Goal: Task Accomplishment & Management: Manage account settings

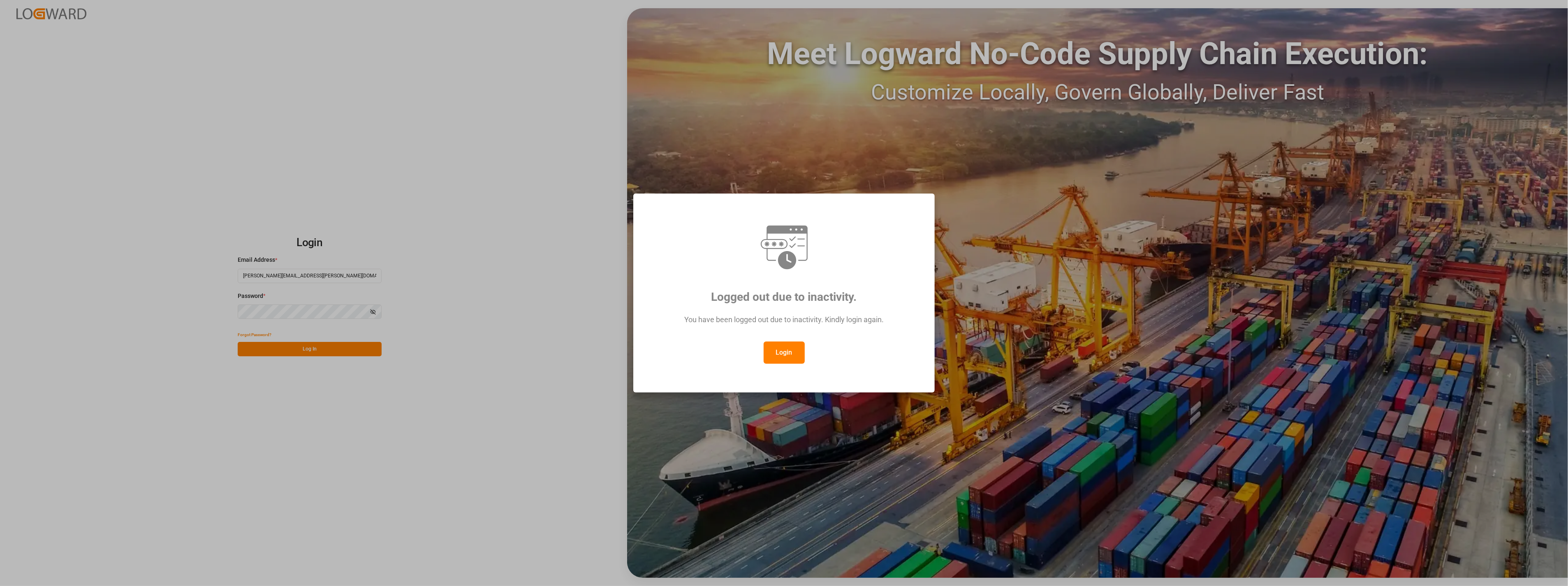
click at [790, 357] on button "Login" at bounding box center [785, 352] width 41 height 22
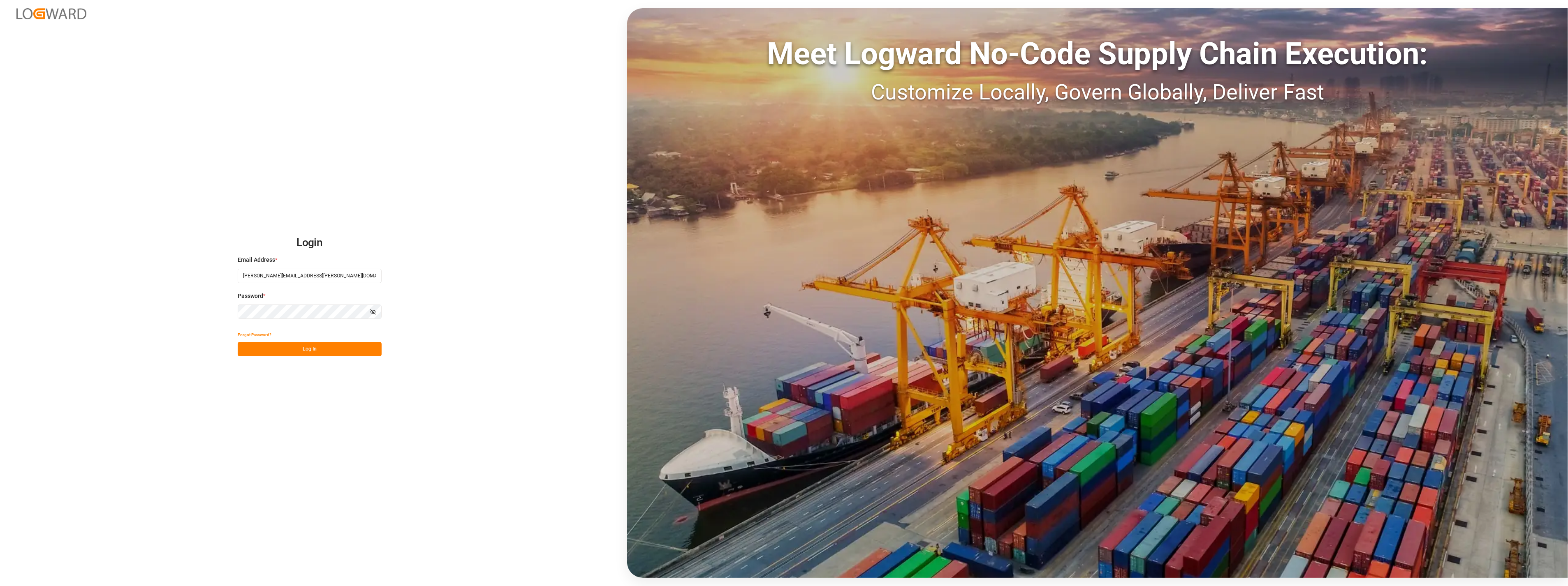
click at [322, 352] on button "Log In" at bounding box center [309, 349] width 144 height 15
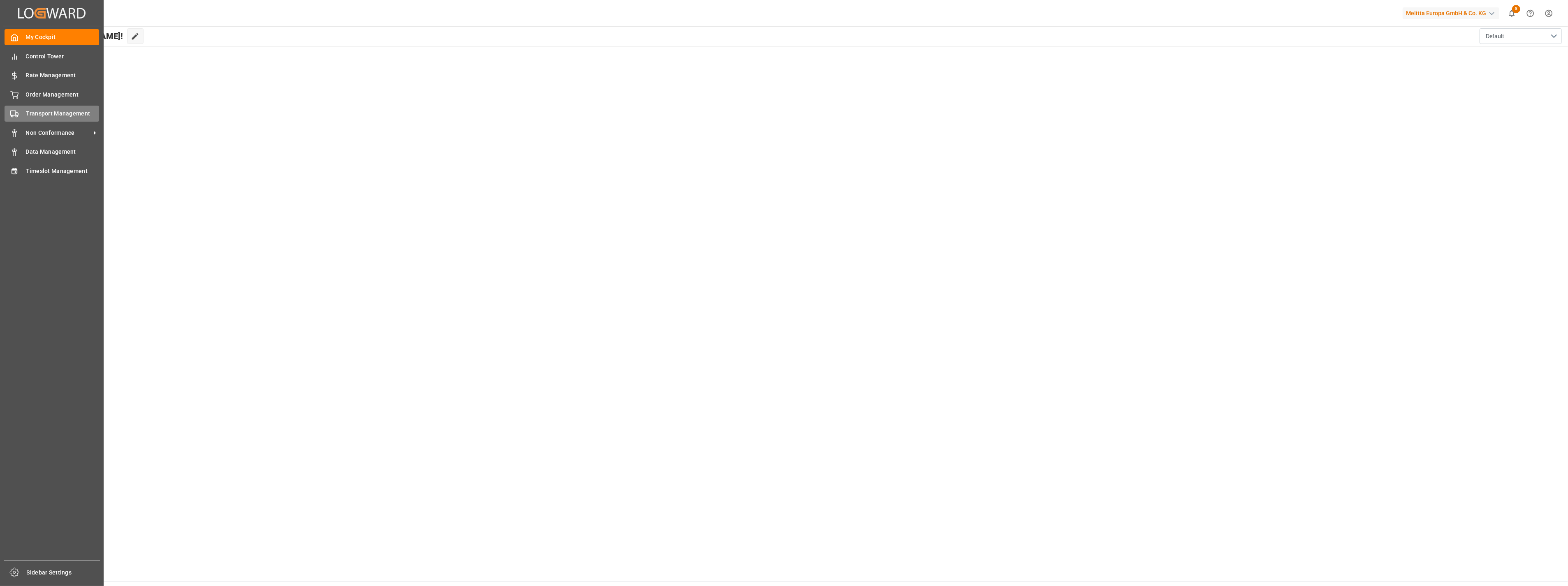
click at [32, 111] on span "Transport Management" at bounding box center [63, 114] width 74 height 9
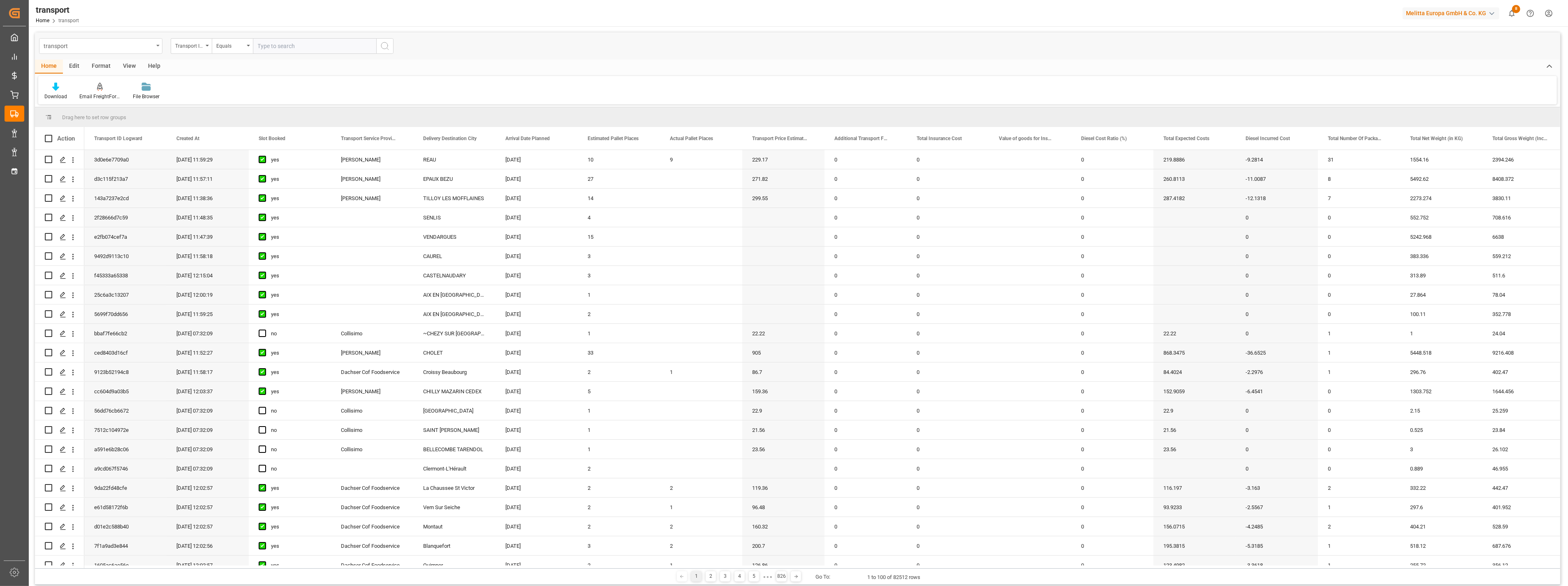
click at [149, 40] on div "transport" at bounding box center [99, 45] width 110 height 10
drag, startPoint x: 62, startPoint y: 99, endPoint x: 166, endPoint y: 77, distance: 106.3
click at [63, 99] on div "delivery" at bounding box center [100, 101] width 122 height 17
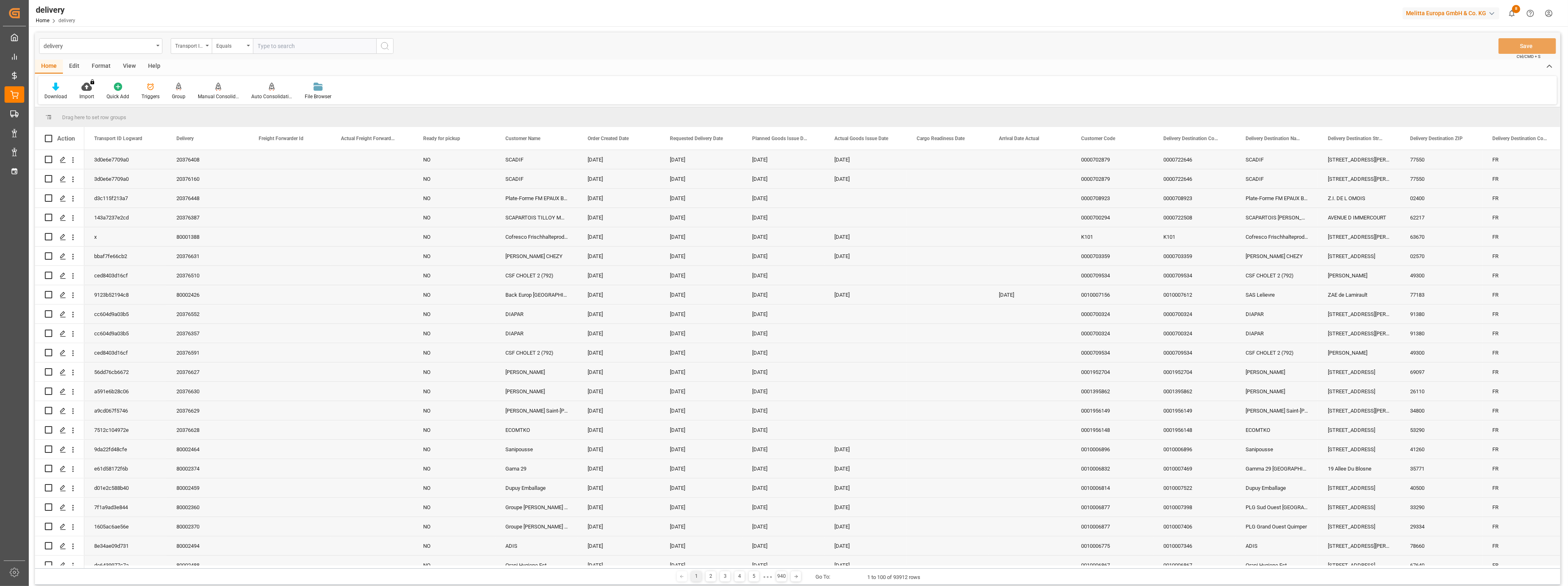
click at [298, 46] on input "text" at bounding box center [314, 46] width 124 height 16
paste input "369d33b95d84"
type input "369d33b95d84"
click at [386, 47] on icon "search button" at bounding box center [385, 46] width 10 height 10
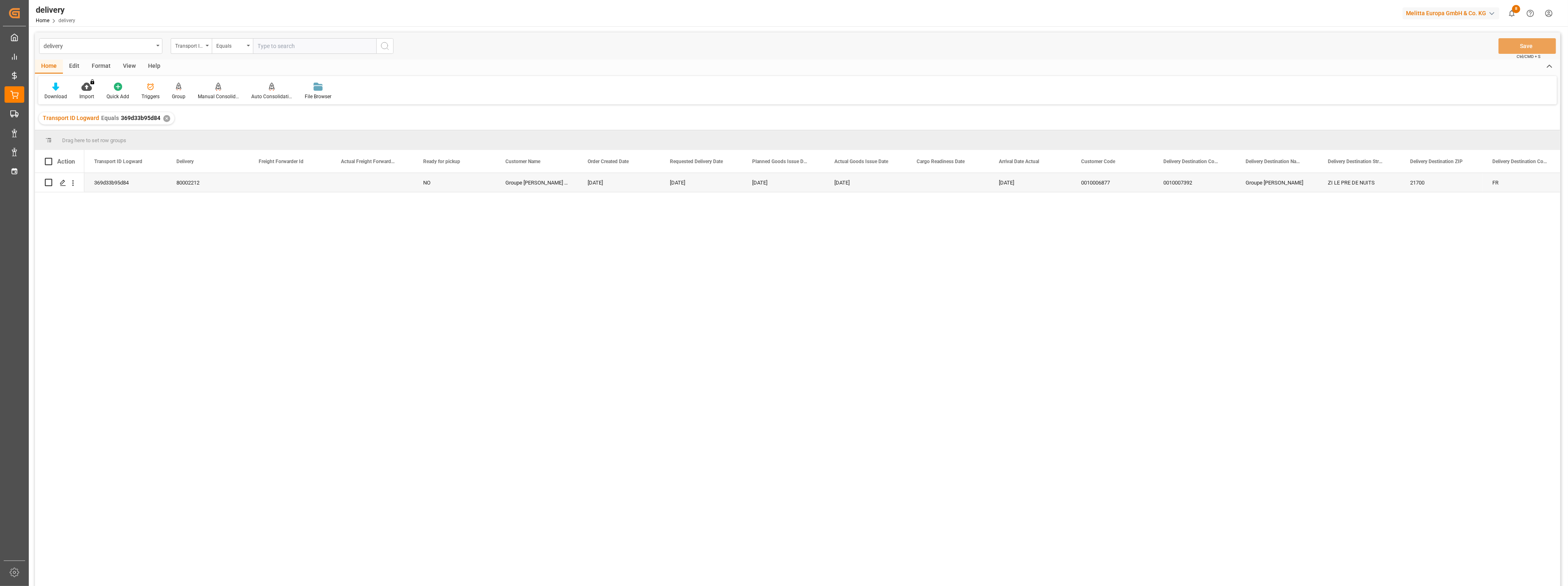
click at [131, 62] on div "View" at bounding box center [129, 66] width 25 height 14
click at [55, 88] on icon at bounding box center [53, 87] width 9 height 9
click at [67, 132] on div "FS_Chezy_Deliveries_Invoice_Template" at bounding box center [85, 133] width 72 height 9
click at [46, 65] on div "Home" at bounding box center [49, 66] width 28 height 14
click at [56, 89] on icon at bounding box center [55, 87] width 7 height 9
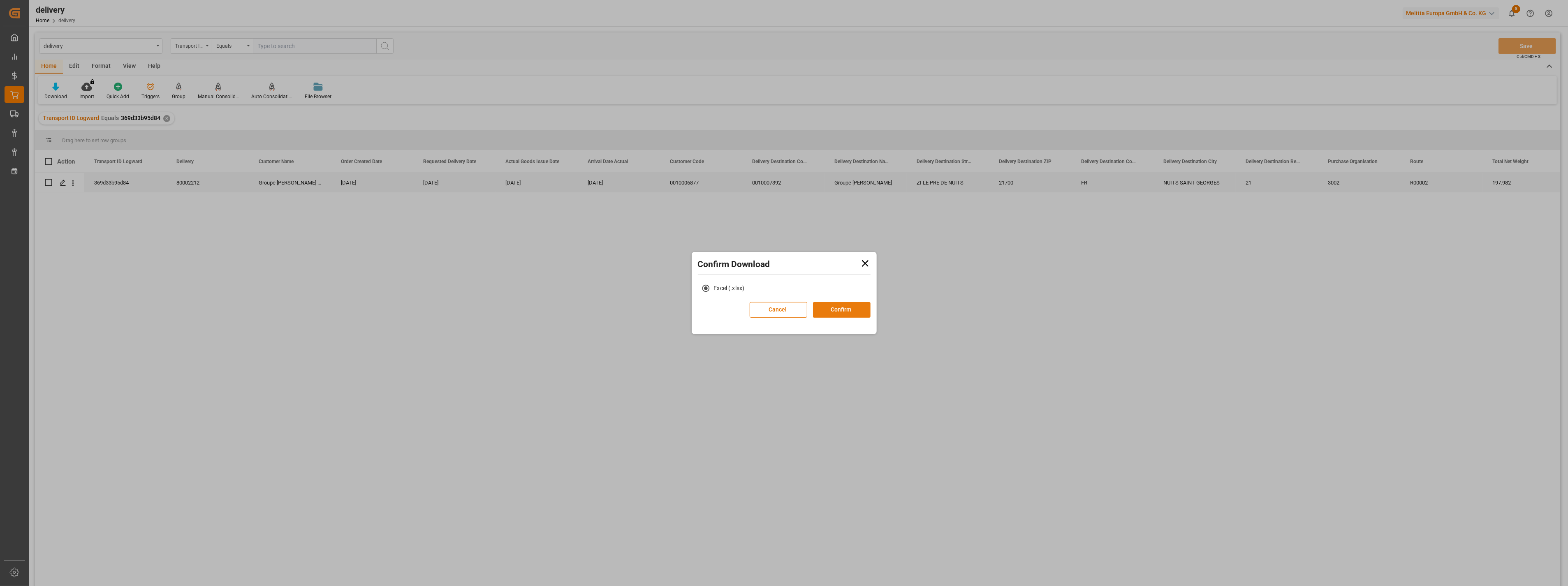
click at [850, 313] on button "Confirm" at bounding box center [842, 310] width 58 height 16
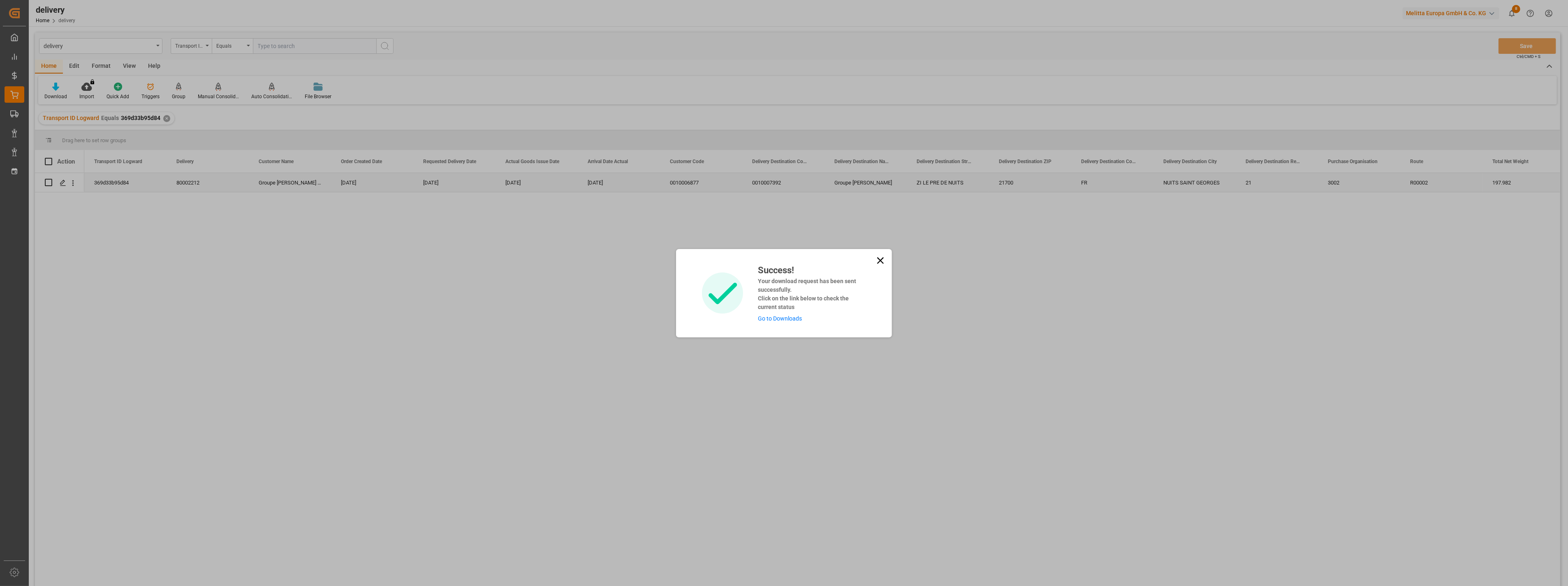
click at [794, 319] on link "Go to Downloads" at bounding box center [780, 318] width 44 height 7
click at [878, 262] on icon at bounding box center [880, 260] width 12 height 12
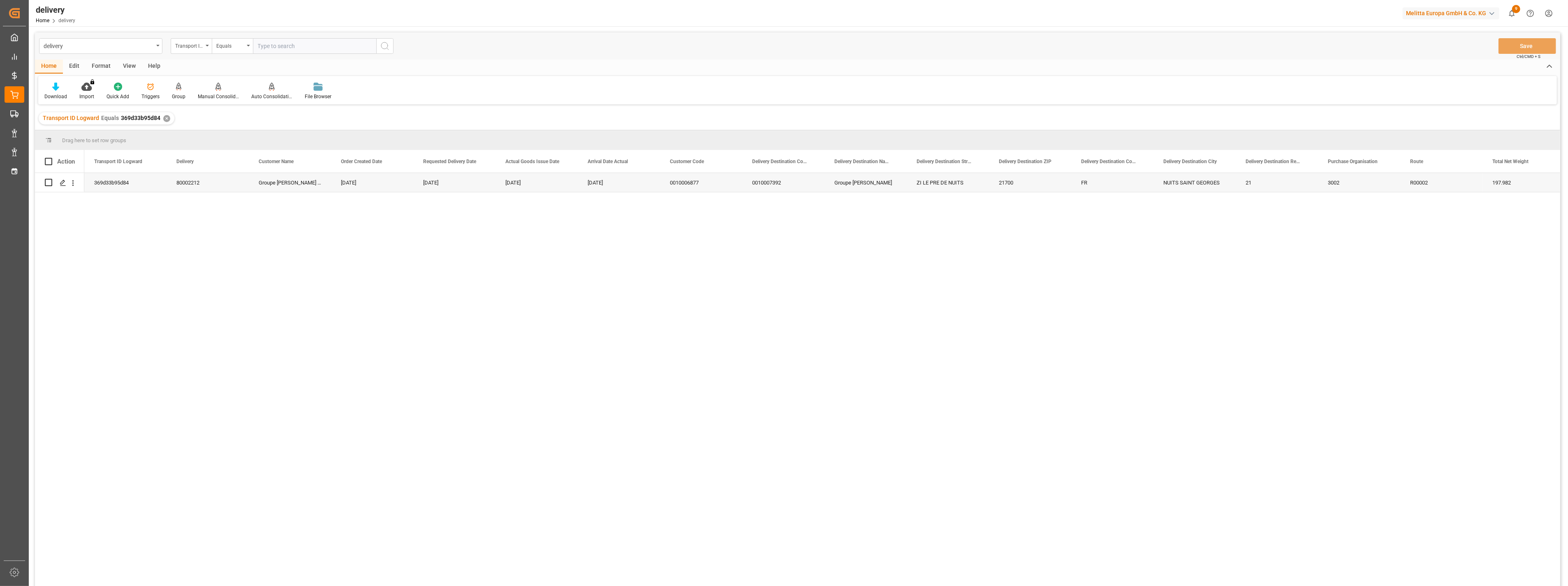
click at [310, 47] on input "text" at bounding box center [314, 46] width 124 height 16
paste input "3a1dba272ed9"
type input "3a1dba272ed9"
click at [385, 47] on icon "search button" at bounding box center [385, 46] width 10 height 10
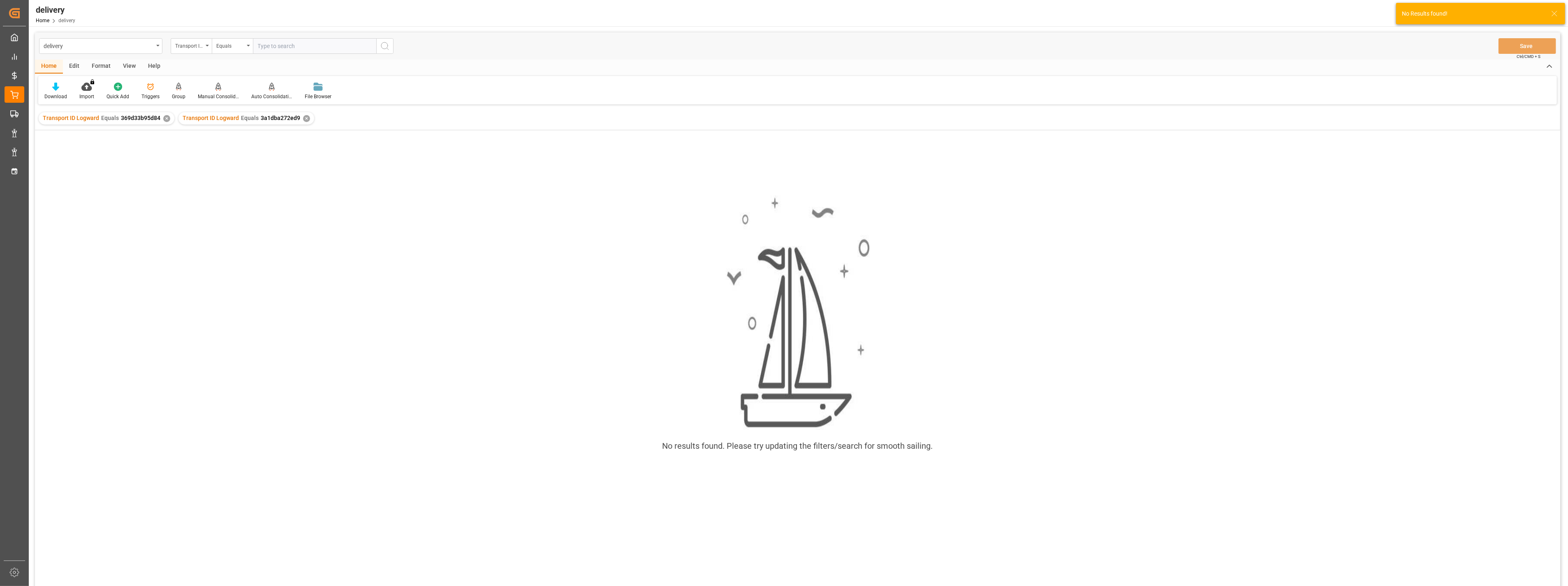
click at [167, 120] on div "✕" at bounding box center [166, 118] width 7 height 7
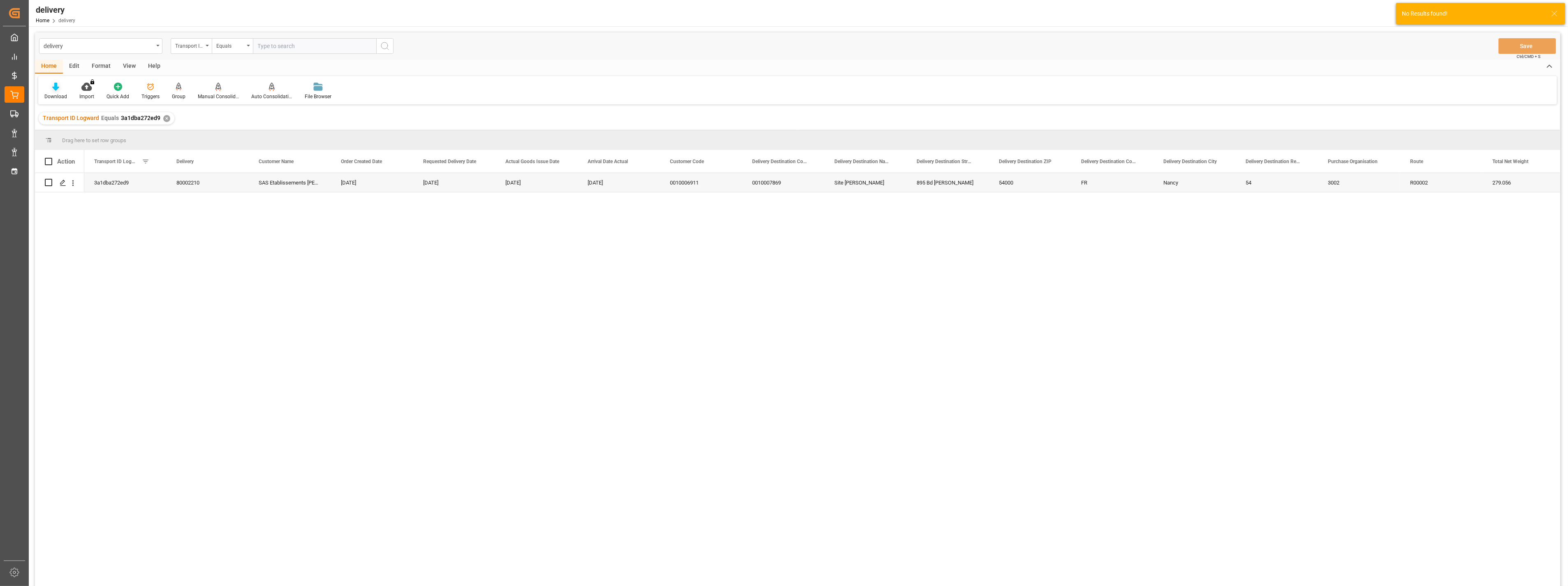
click at [58, 88] on icon at bounding box center [55, 87] width 7 height 9
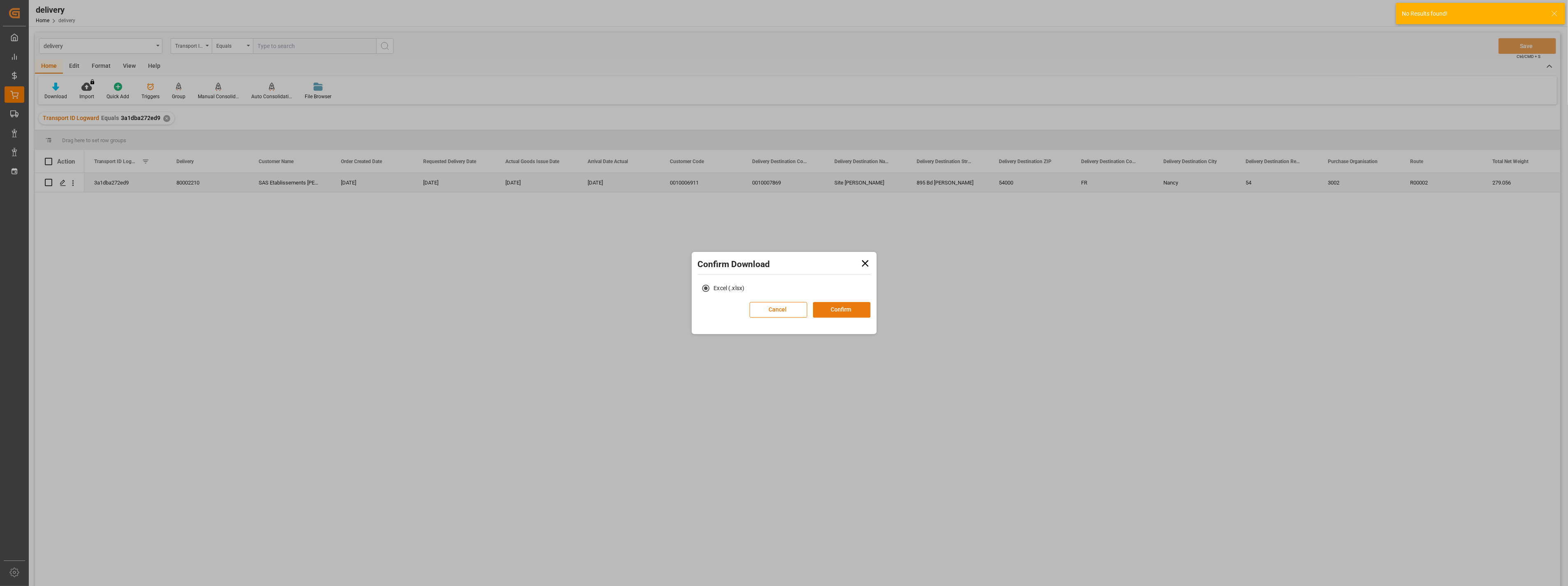
click at [844, 313] on button "Confirm" at bounding box center [842, 310] width 58 height 16
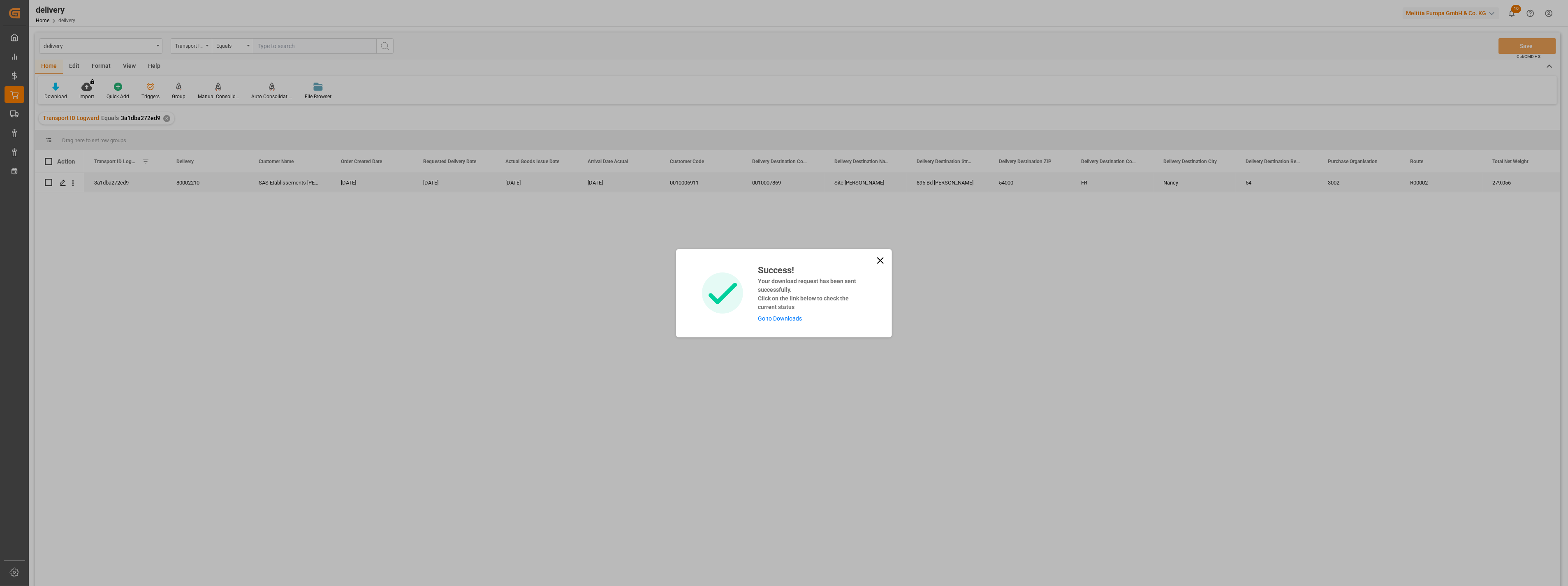
click at [878, 261] on icon at bounding box center [880, 260] width 7 height 7
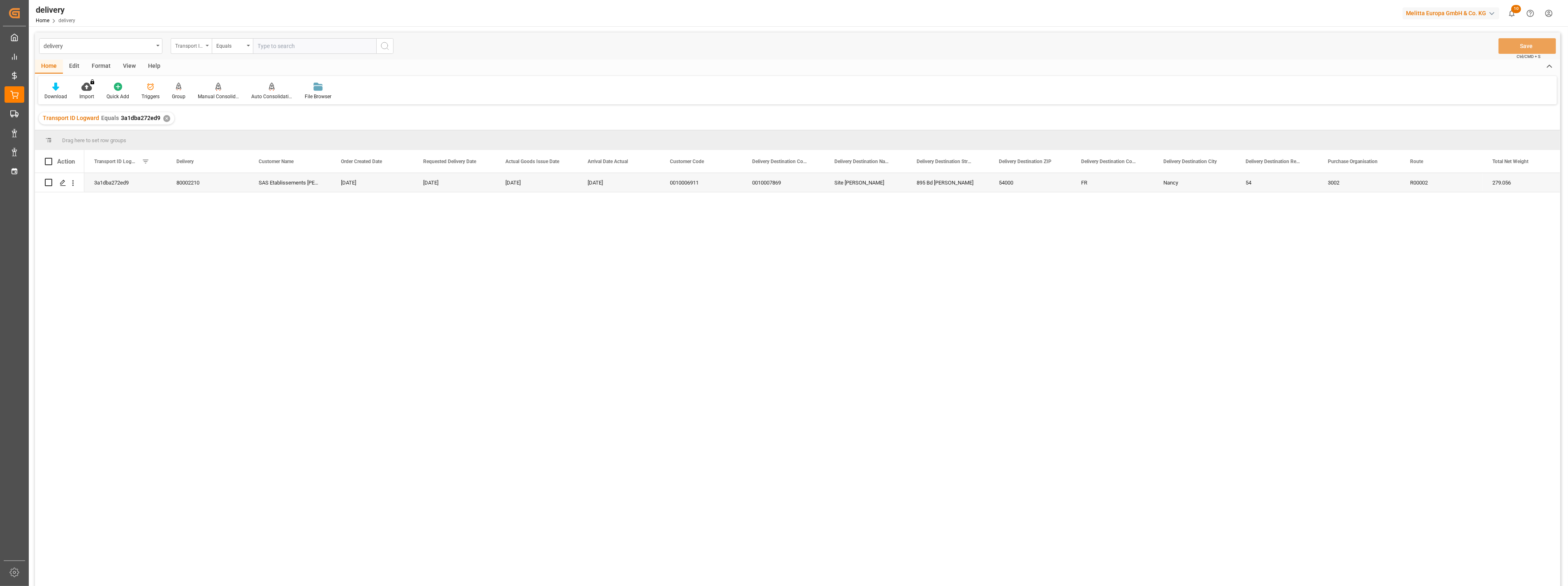
click at [186, 44] on div "Transport ID Logward" at bounding box center [189, 45] width 28 height 10
click at [192, 96] on div "Delivery" at bounding box center [232, 101] width 122 height 17
click at [285, 43] on input "text" at bounding box center [314, 46] width 124 height 16
paste input "80001816"
type input "80001816"
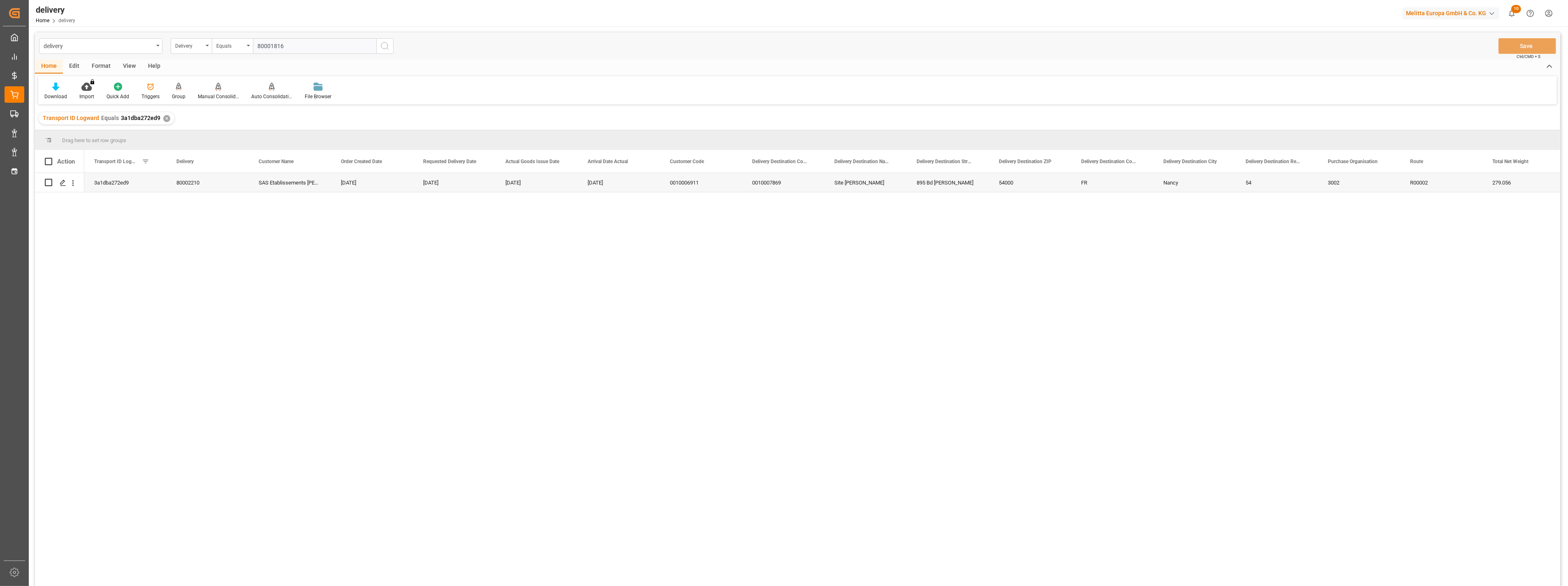
click at [386, 49] on icon "search button" at bounding box center [385, 46] width 10 height 10
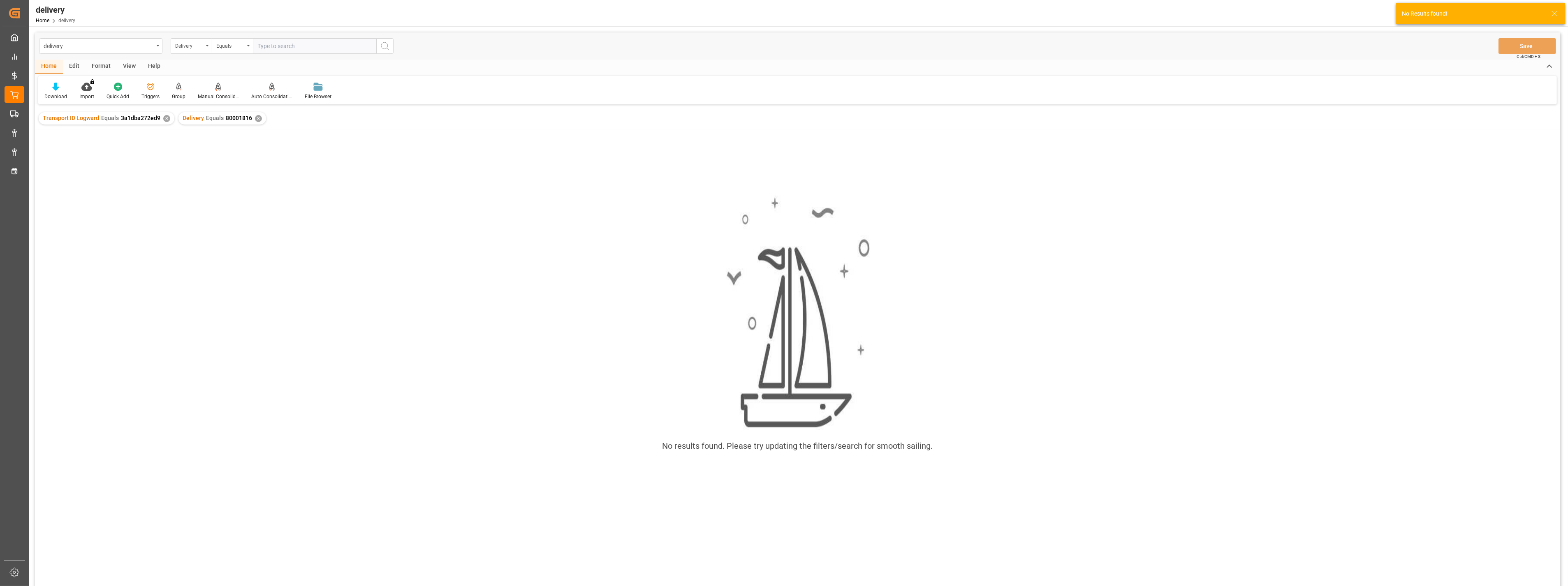
click at [163, 117] on div "✕" at bounding box center [166, 118] width 7 height 7
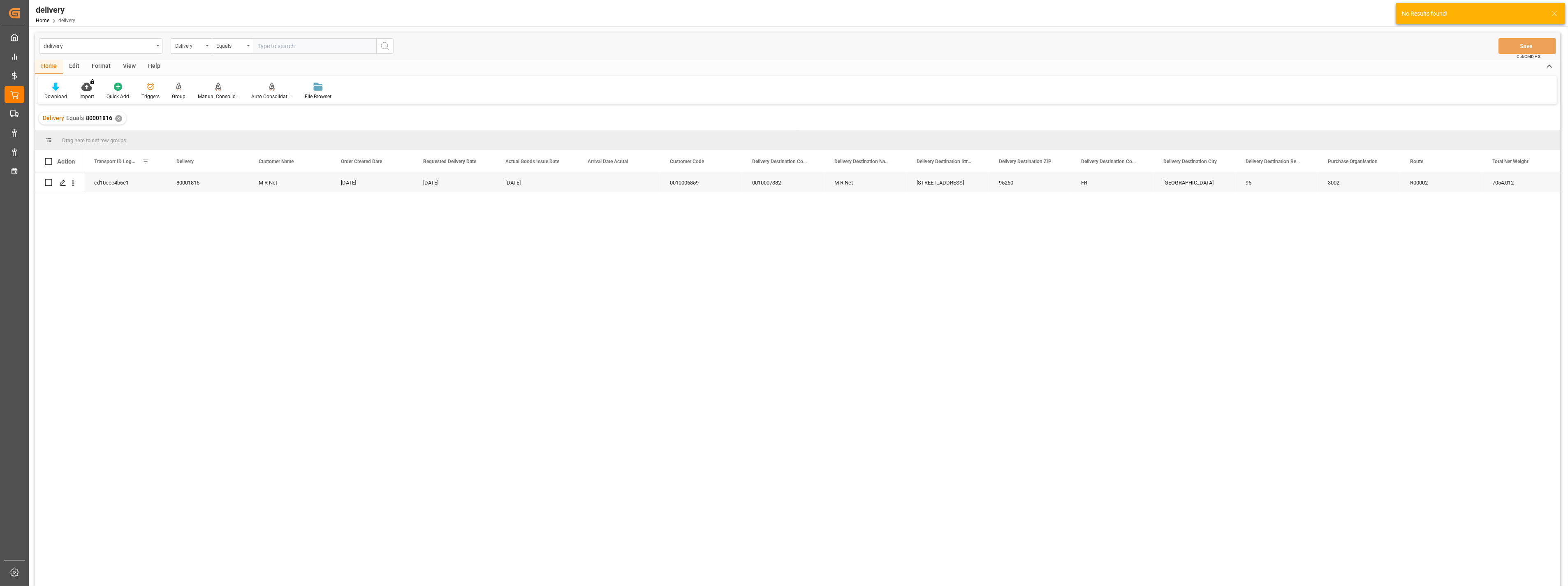
click at [55, 92] on div "Download" at bounding box center [55, 91] width 35 height 18
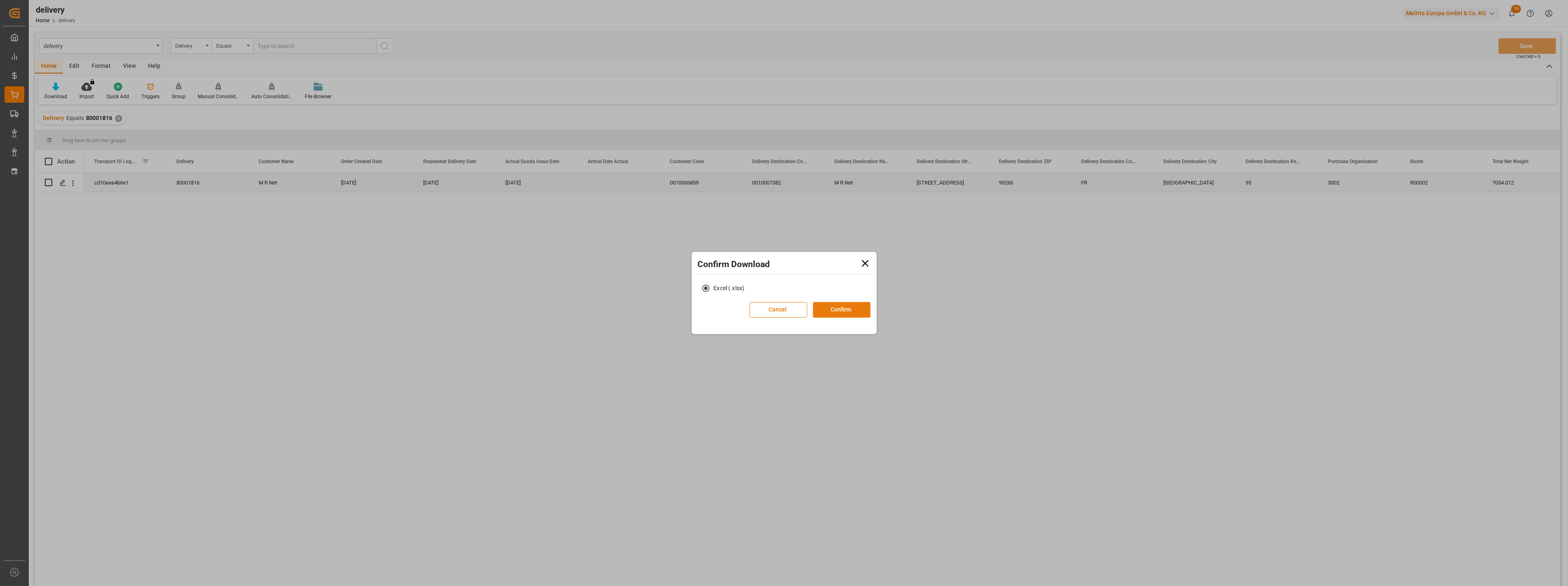
click at [831, 311] on button "Confirm" at bounding box center [842, 310] width 58 height 16
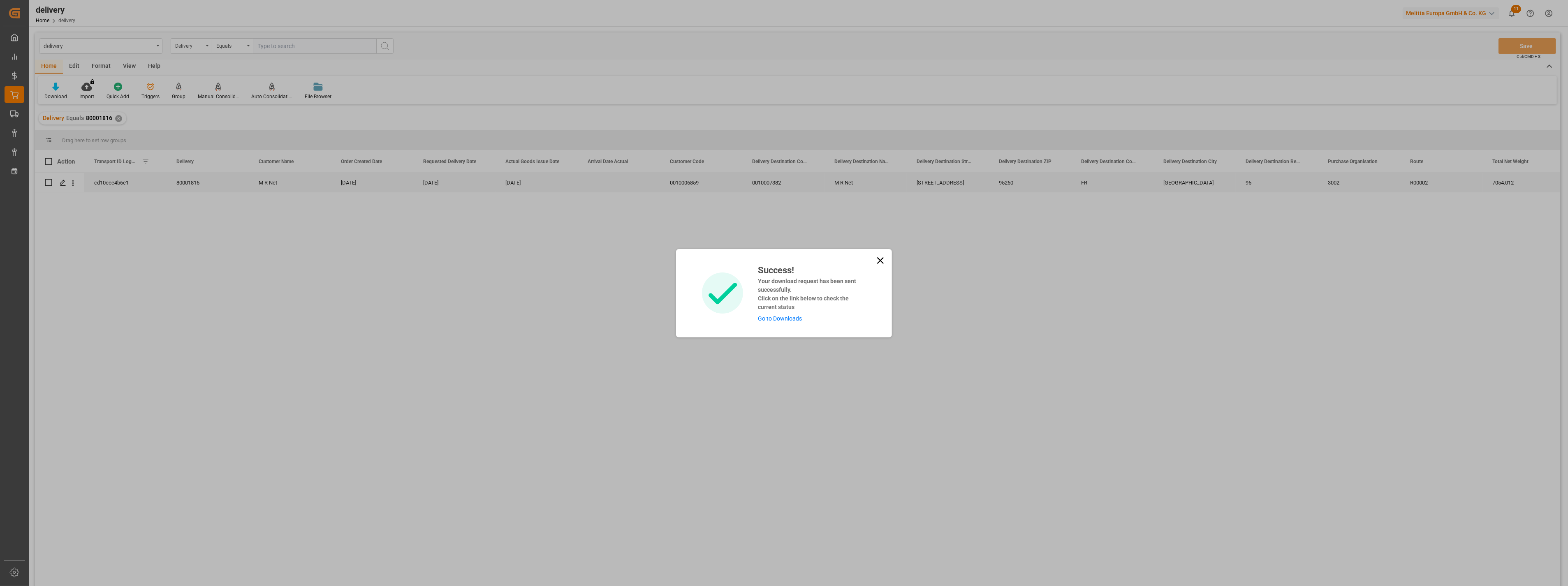
click at [877, 257] on icon at bounding box center [880, 260] width 12 height 12
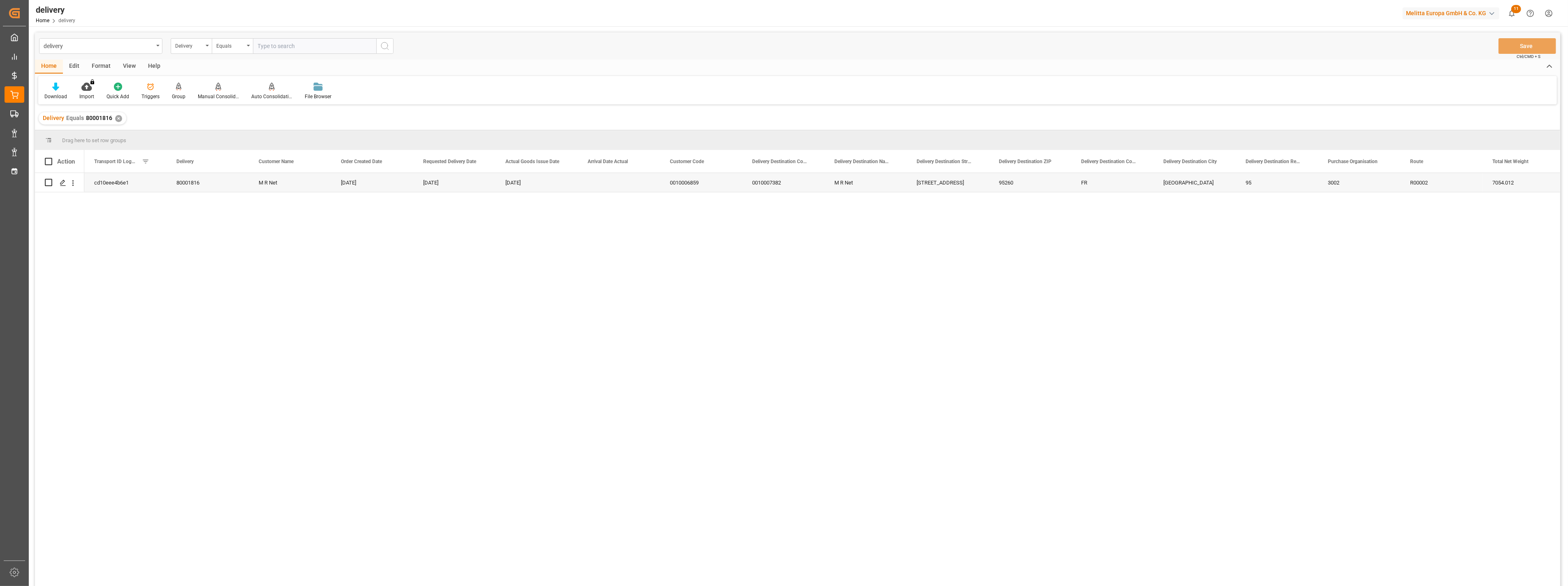
click at [307, 43] on input "text" at bounding box center [314, 46] width 124 height 16
paste input "80002148"
type input "80002148"
click at [381, 44] on circle "search button" at bounding box center [384, 46] width 7 height 7
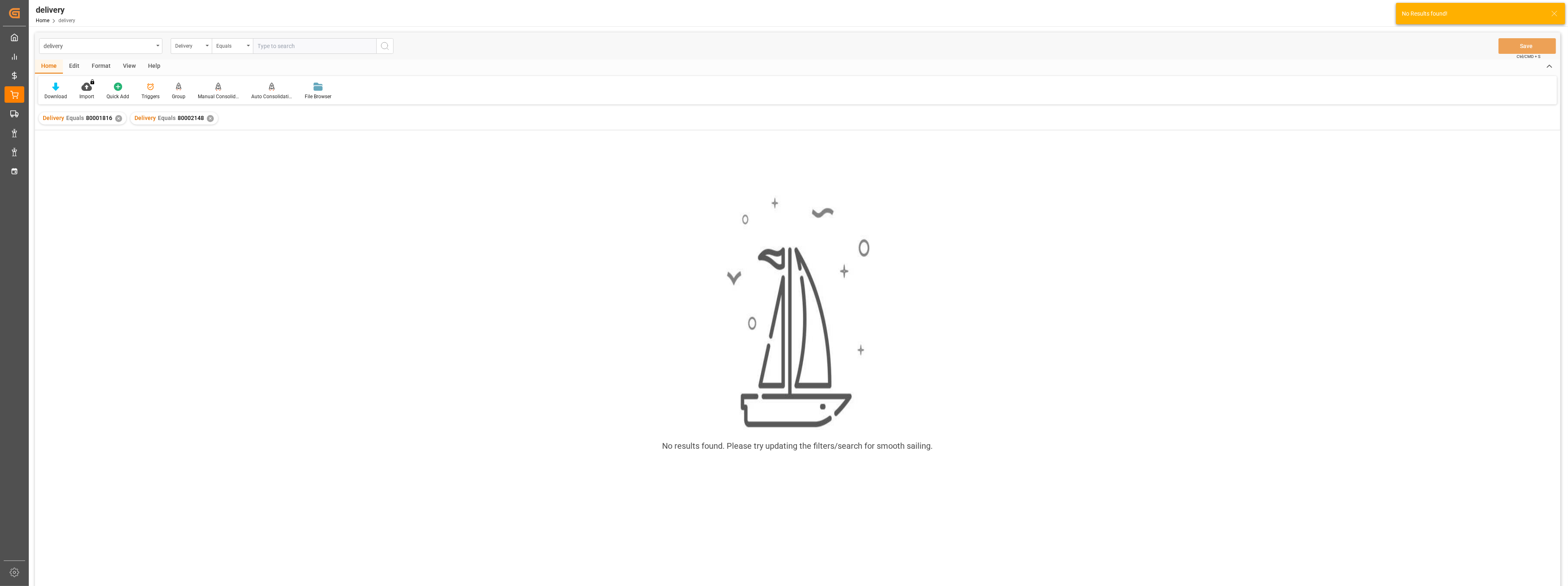
click at [117, 118] on div "✕" at bounding box center [118, 118] width 7 height 7
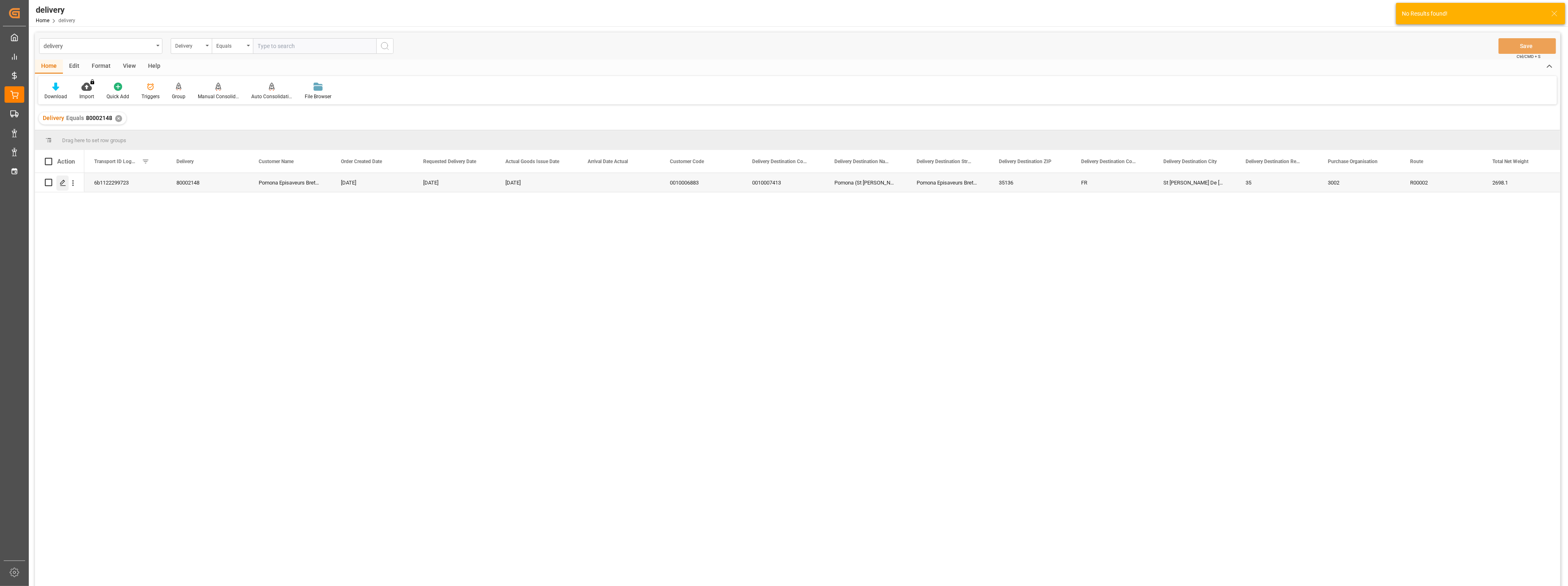
click at [64, 184] on icon "Press SPACE to select this row." at bounding box center [63, 183] width 7 height 7
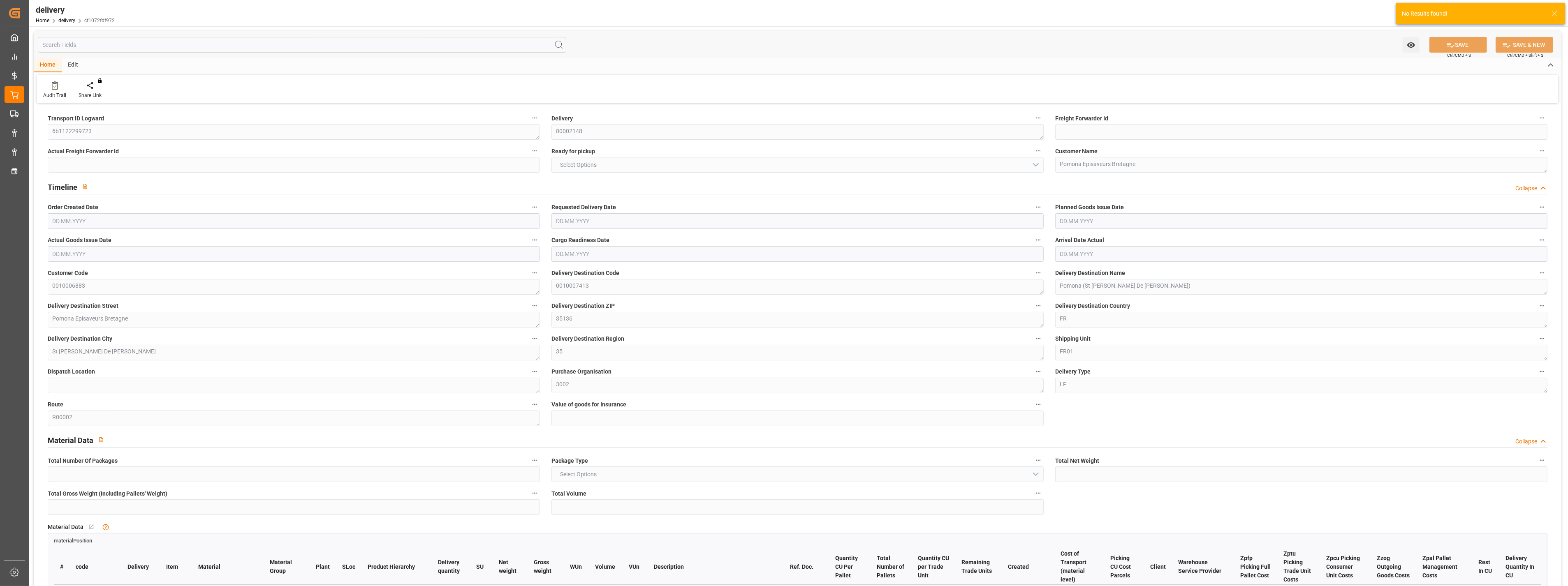
type input "12"
type input "2698.1"
type input "3484.219"
type input "9572.63"
type input "35"
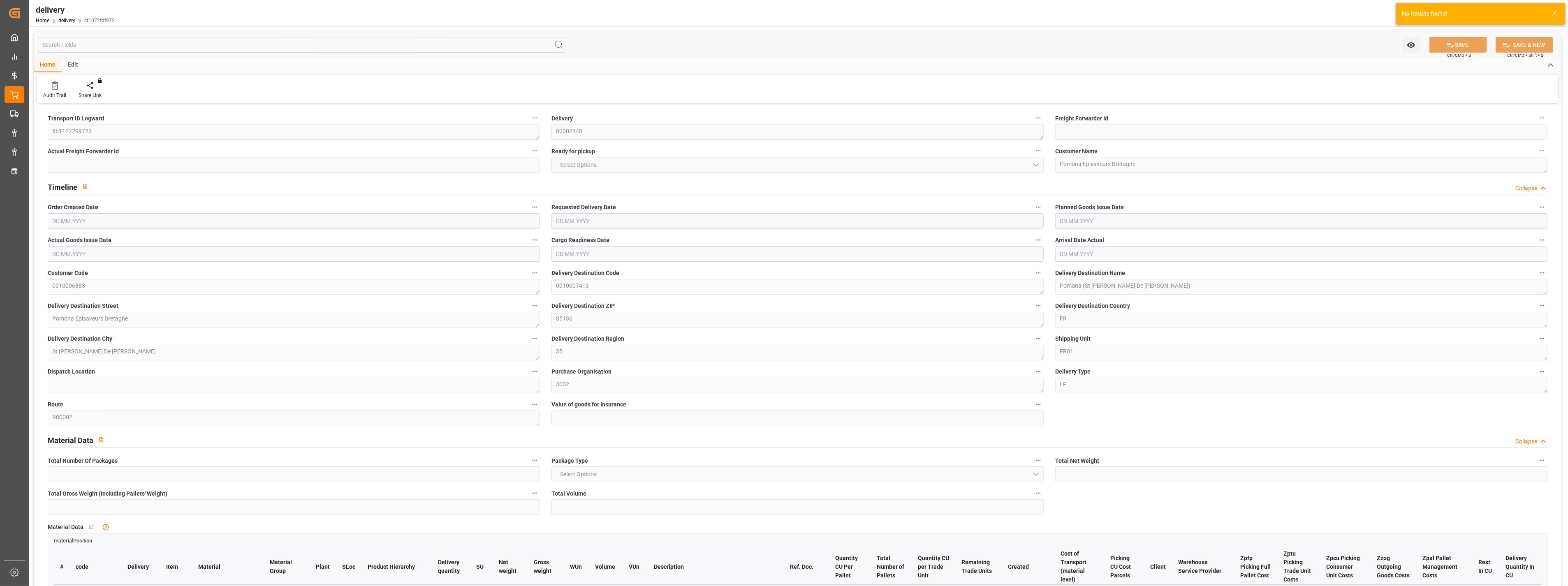
type input "12"
type input "11"
type input "12"
type input "0"
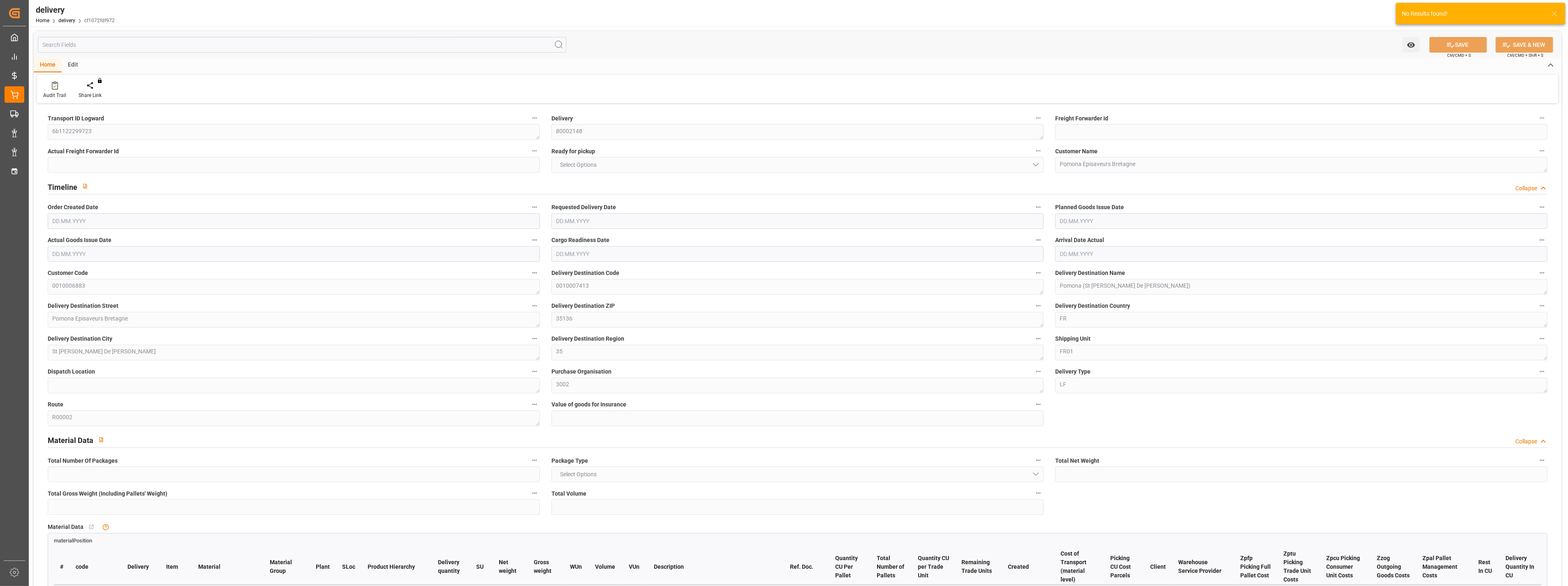
type input "0"
type input "-10.7534"
type input "405.79"
type input "395.0366"
type input "26.95"
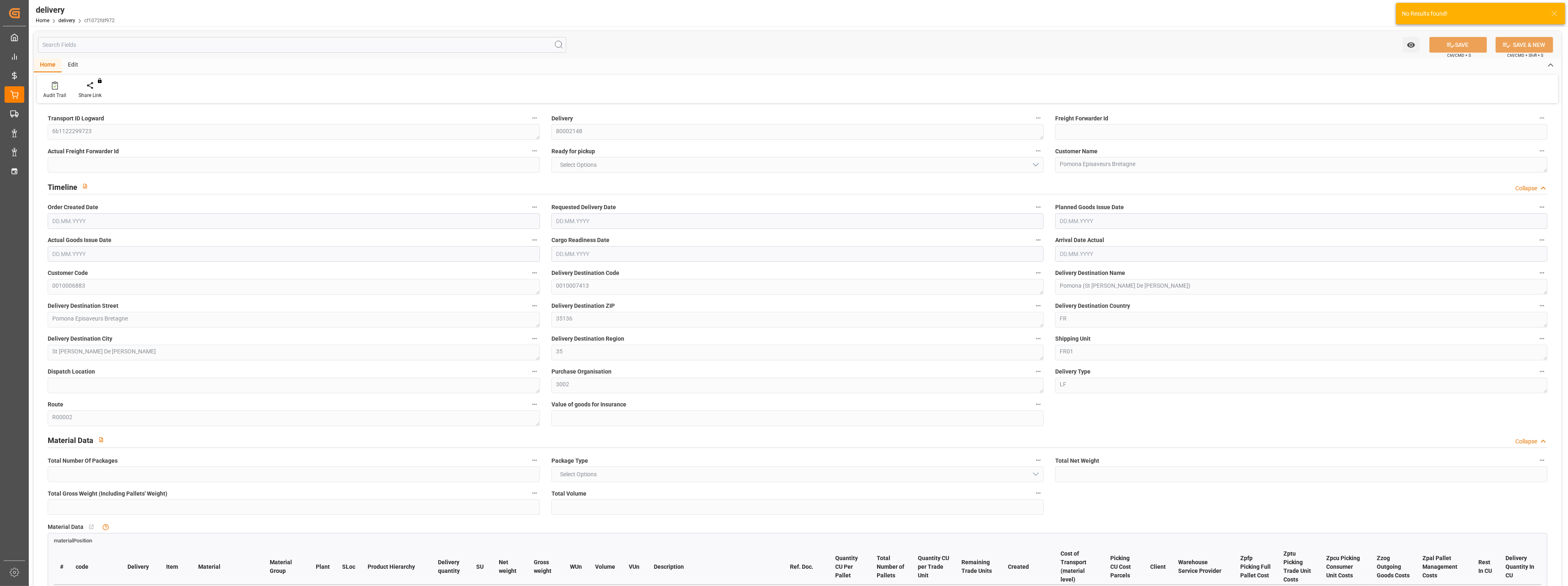
type input "12.6"
type input "1.5"
type input "1.3"
type input "0"
type input "18"
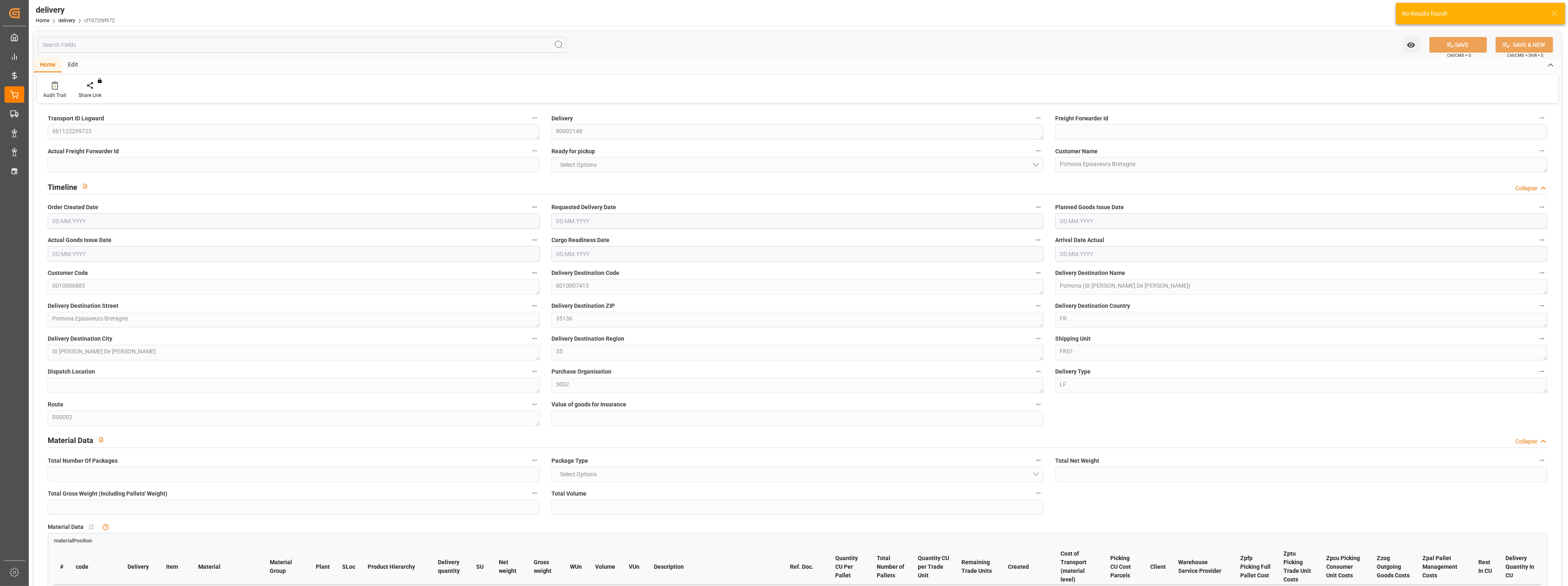
type input "3186.219"
type input "101"
type input "0"
type input "14.08.2025"
type input "19.08.2025"
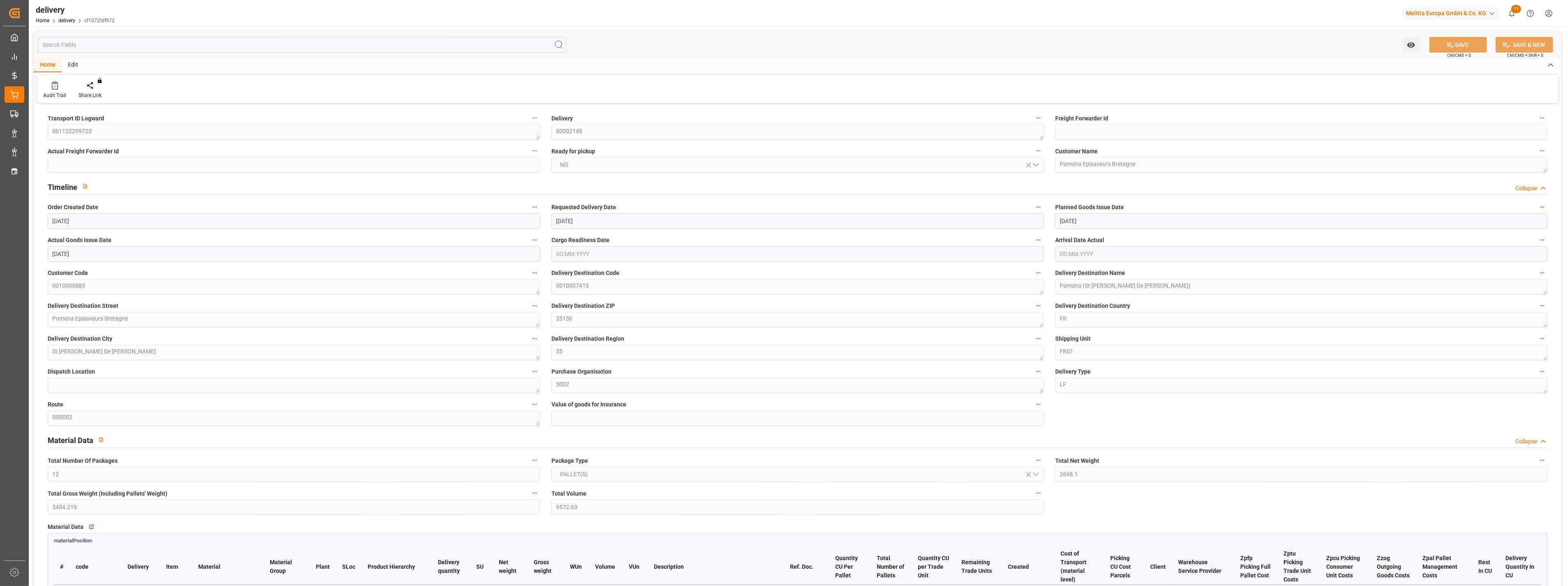
type input "14.08.2025"
type input "07.08.2025 01:00"
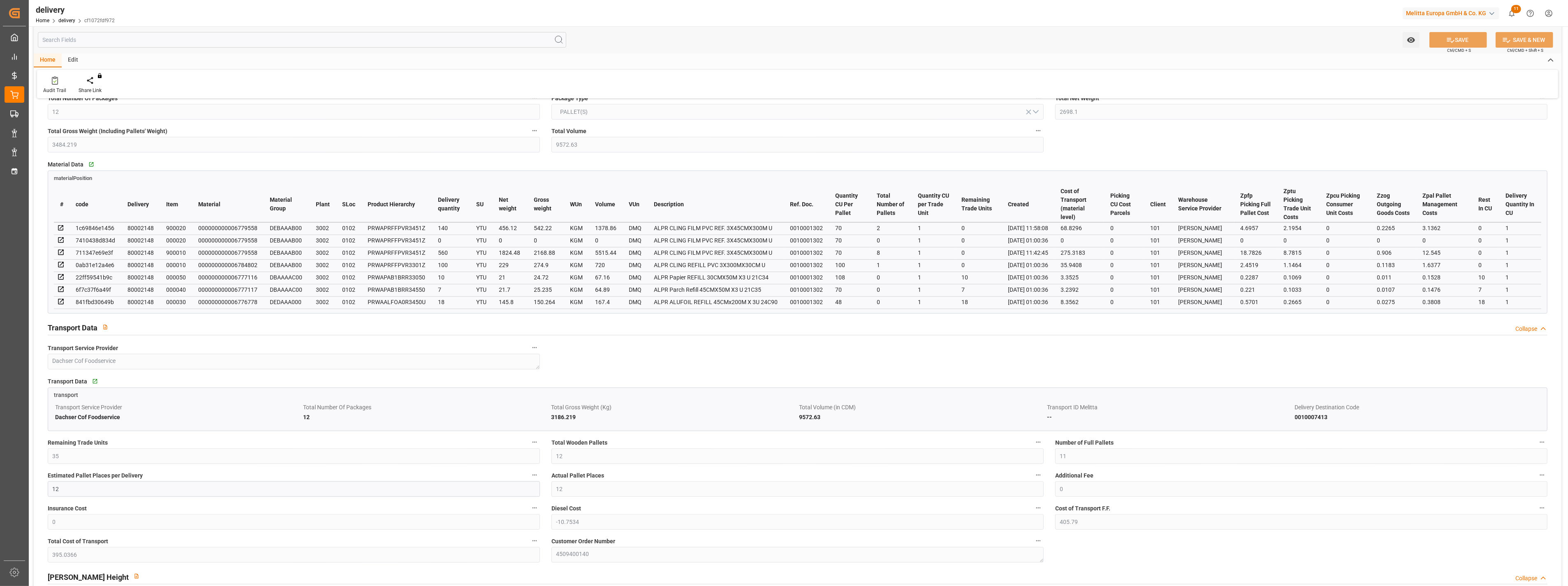
scroll to position [411, 0]
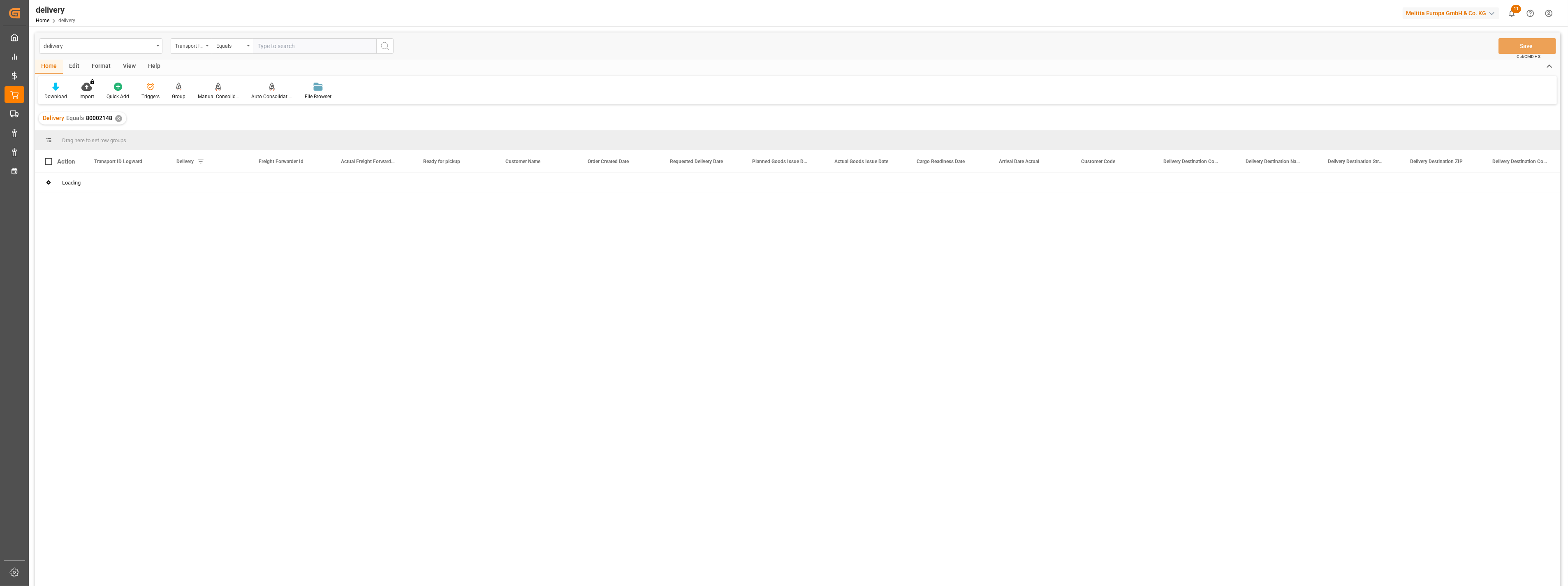
click at [203, 47] on div "Transport ID Logward" at bounding box center [189, 45] width 28 height 10
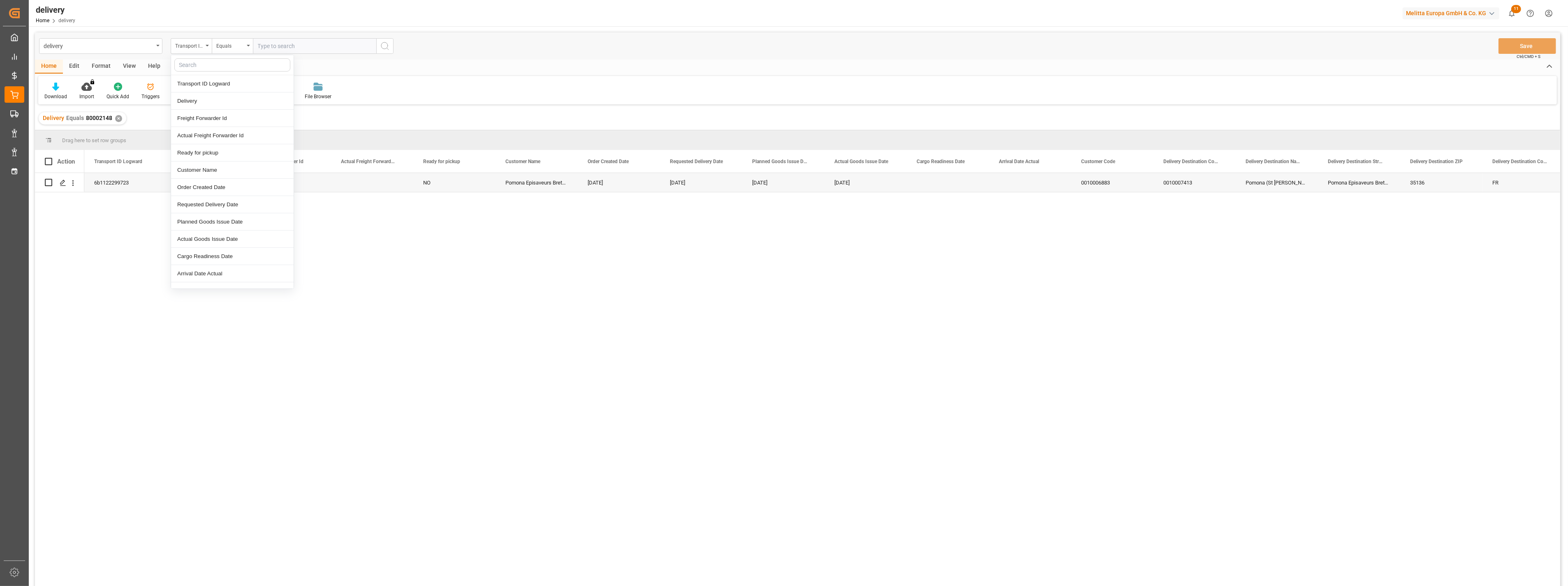
drag, startPoint x: 312, startPoint y: 43, endPoint x: 316, endPoint y: 49, distance: 7.2
click at [314, 43] on input "text" at bounding box center [314, 46] width 124 height 16
paste input "FA006493BEF8"
type input "FA006493BEF8"
click at [387, 44] on icon "search button" at bounding box center [385, 46] width 10 height 10
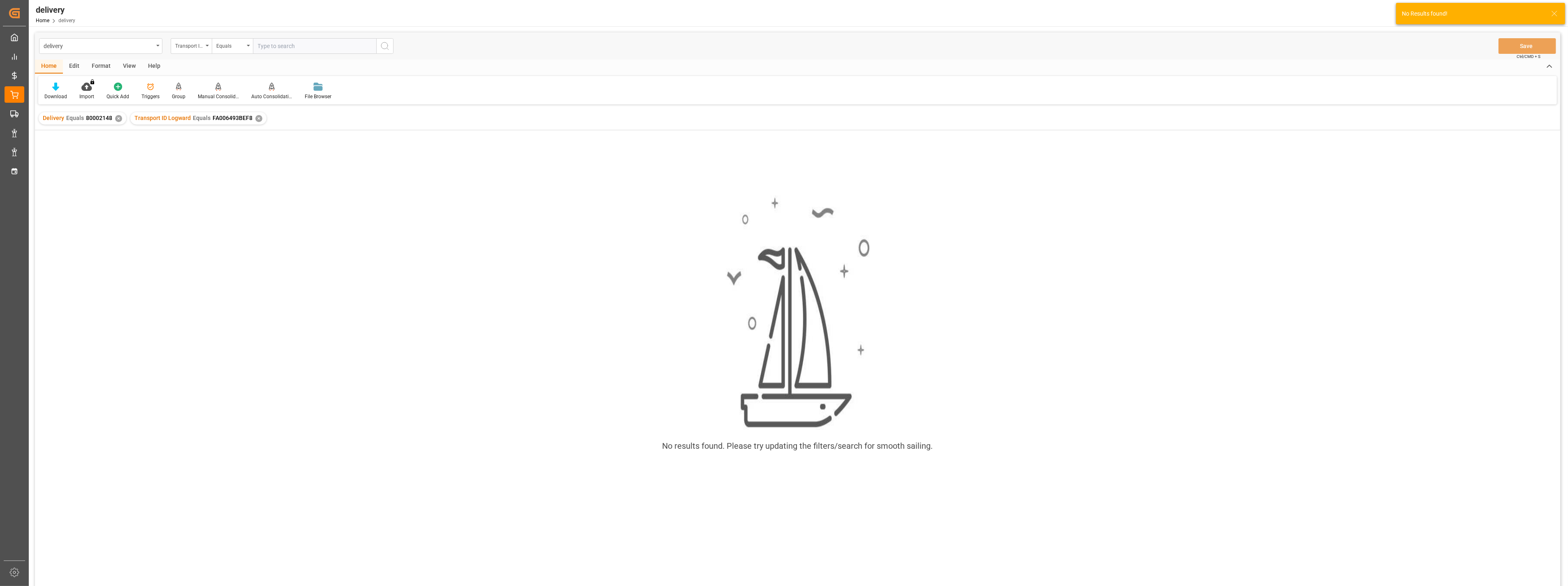
click at [120, 119] on div "✕" at bounding box center [118, 118] width 7 height 7
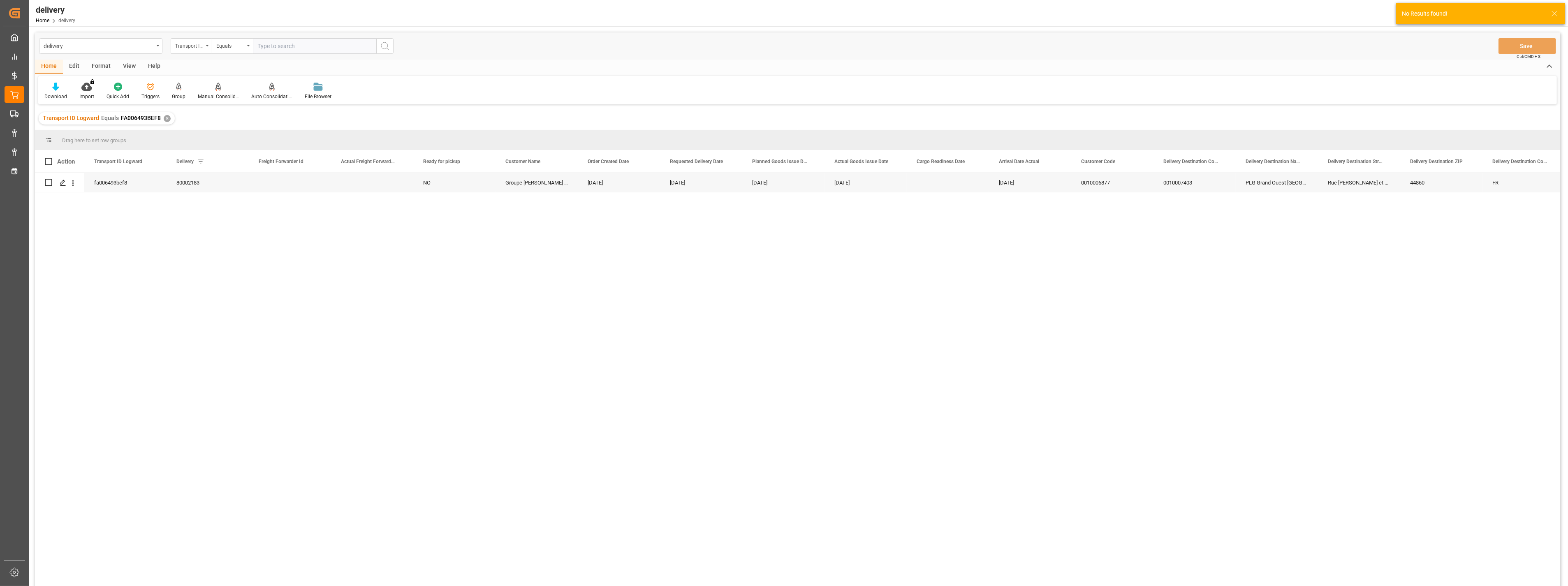
click at [129, 63] on div "View" at bounding box center [129, 66] width 25 height 14
click at [51, 89] on icon at bounding box center [53, 87] width 9 height 9
click at [68, 136] on div "FS_Chezy_Deliveries_Invoice_Template" at bounding box center [85, 133] width 72 height 9
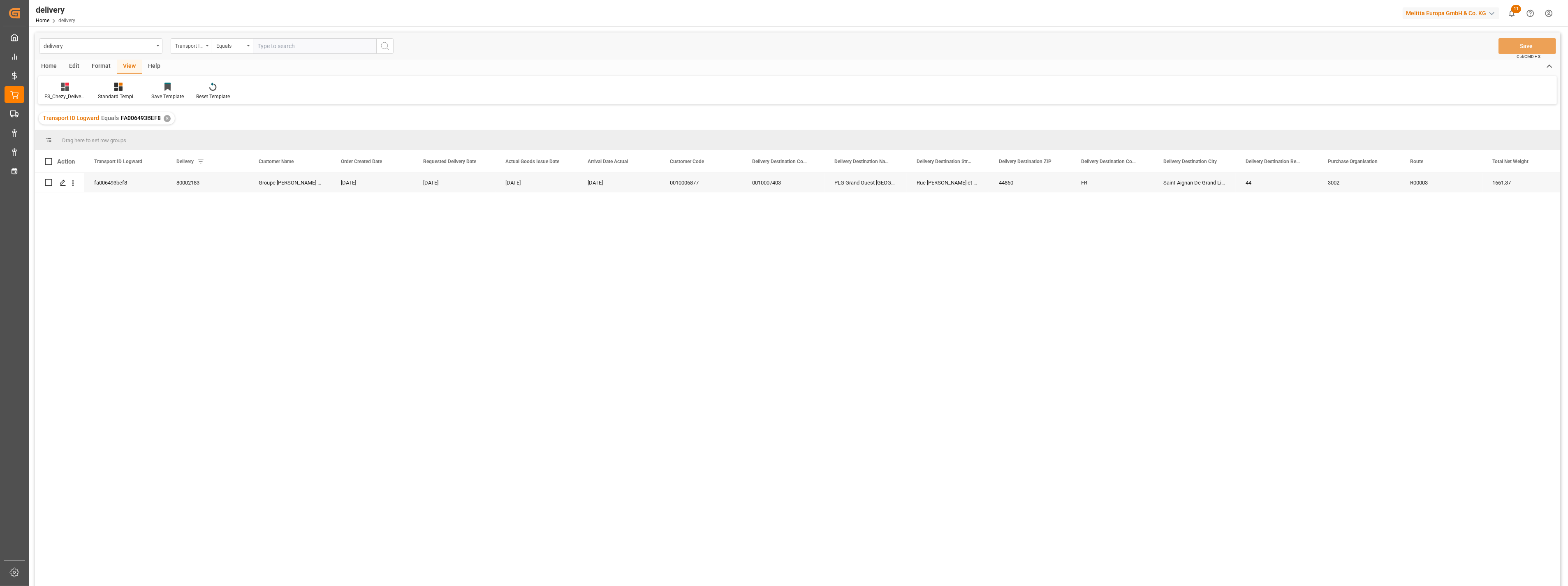
click at [42, 65] on div "Home" at bounding box center [49, 66] width 28 height 14
click at [49, 92] on div "Download" at bounding box center [55, 91] width 35 height 18
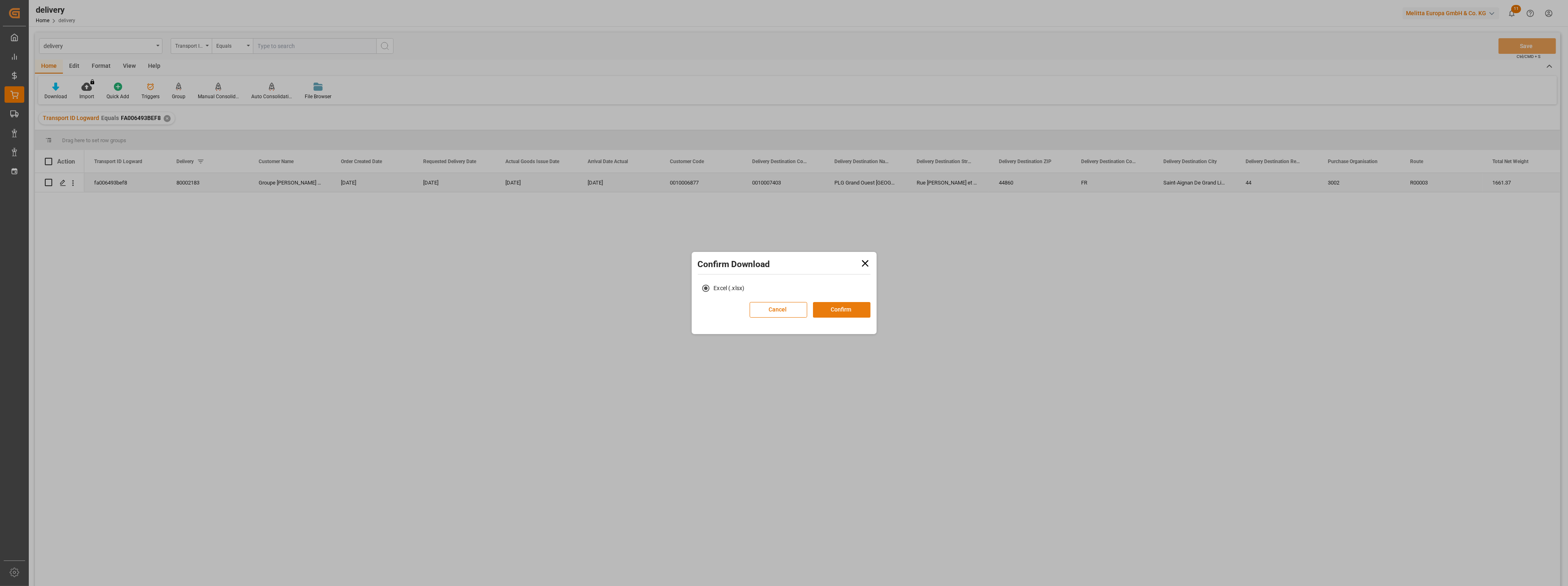
click at [852, 311] on button "Confirm" at bounding box center [842, 310] width 58 height 16
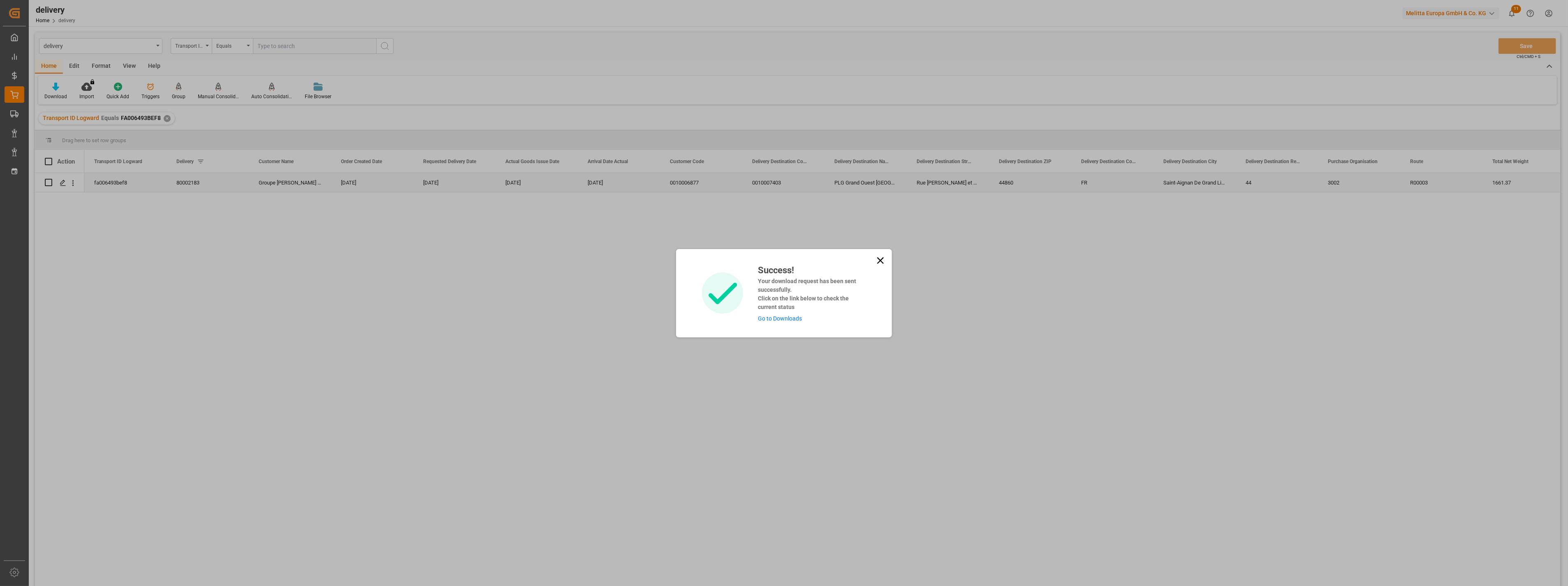
click at [880, 260] on icon at bounding box center [880, 260] width 7 height 7
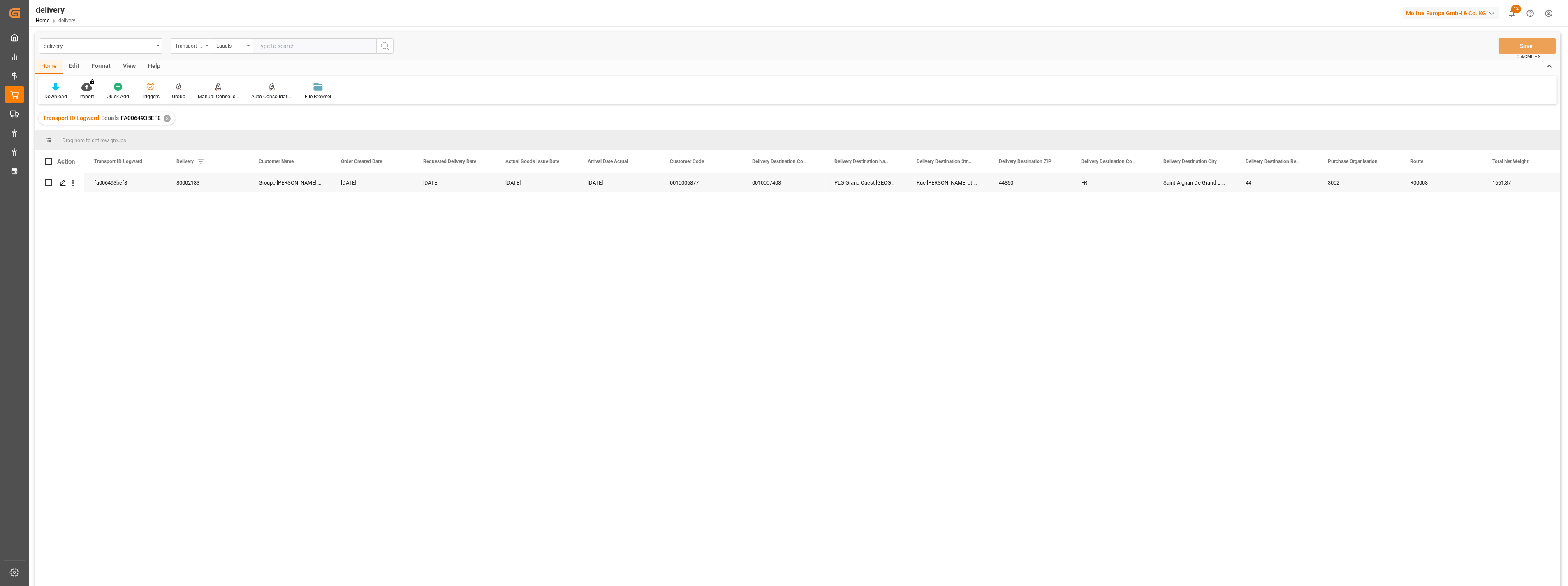
click at [183, 50] on div "Transport ID Logward" at bounding box center [191, 46] width 41 height 16
drag, startPoint x: 196, startPoint y: 102, endPoint x: 236, endPoint y: 73, distance: 49.4
click at [196, 103] on div "Delivery" at bounding box center [232, 101] width 122 height 17
click at [309, 44] on input "text" at bounding box center [314, 46] width 124 height 16
paste input "80001732"
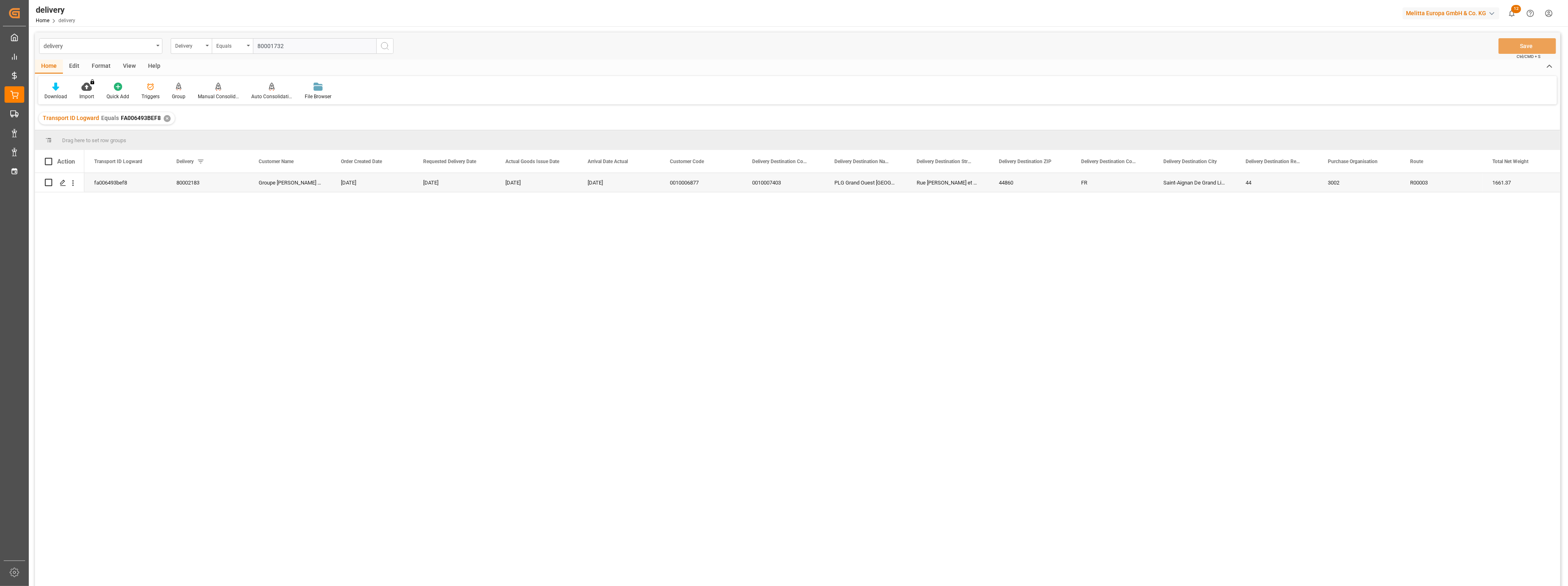
type input "80001732"
click at [384, 43] on icon "search button" at bounding box center [385, 46] width 10 height 10
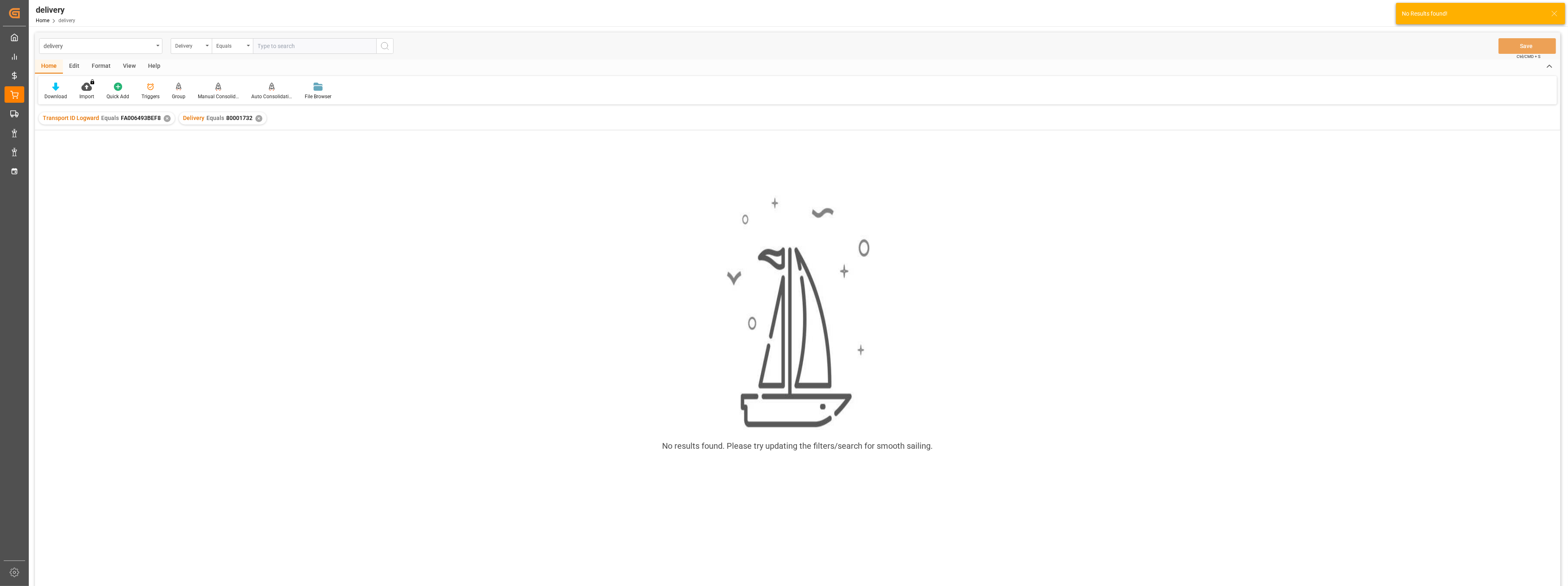
click at [164, 117] on div "✕" at bounding box center [167, 118] width 7 height 7
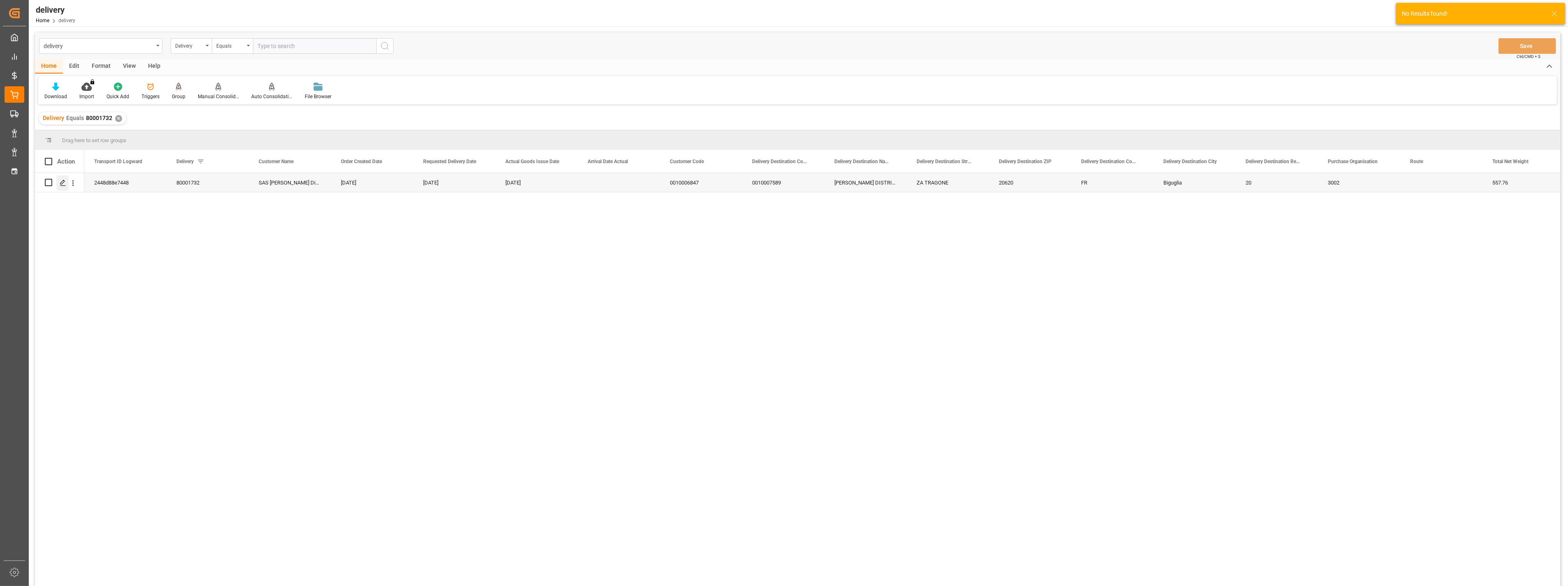
click at [62, 185] on icon "Press SPACE to select this row." at bounding box center [63, 183] width 7 height 7
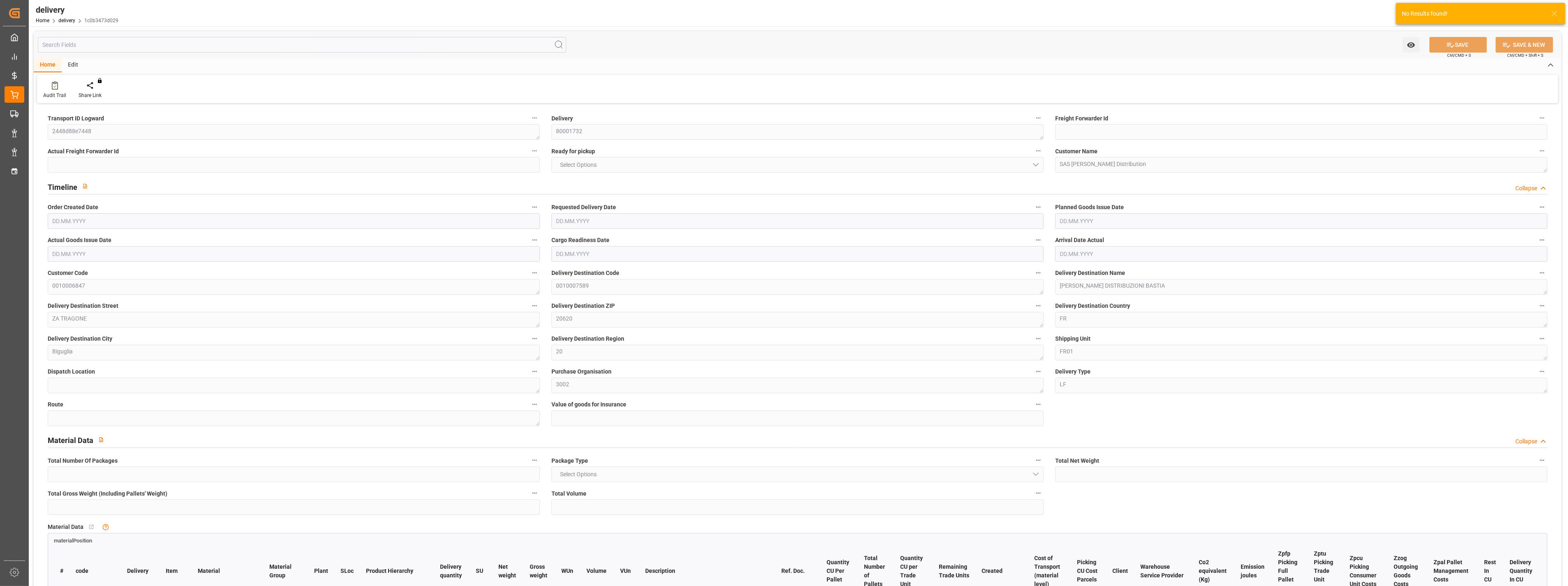
type input "3"
type input "557.76"
type input "738.036"
type input "2339.188"
type input "50"
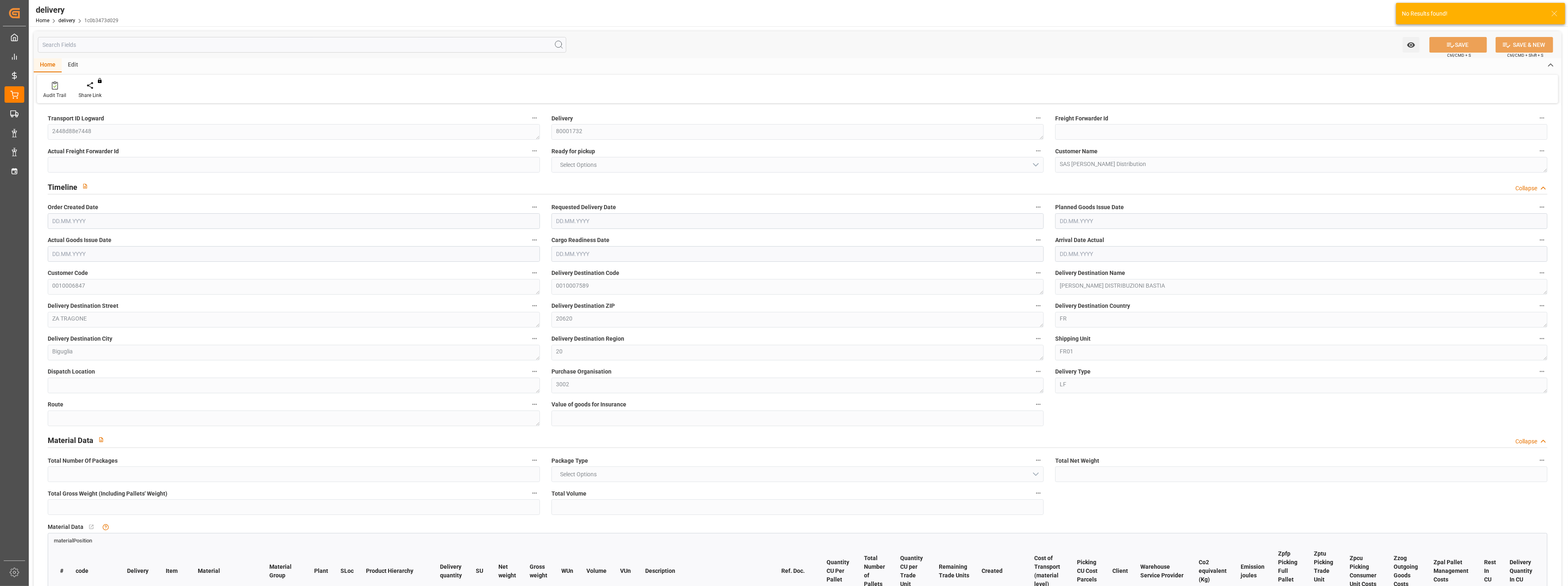
type input "3"
type input "2"
type input "3"
type input "0"
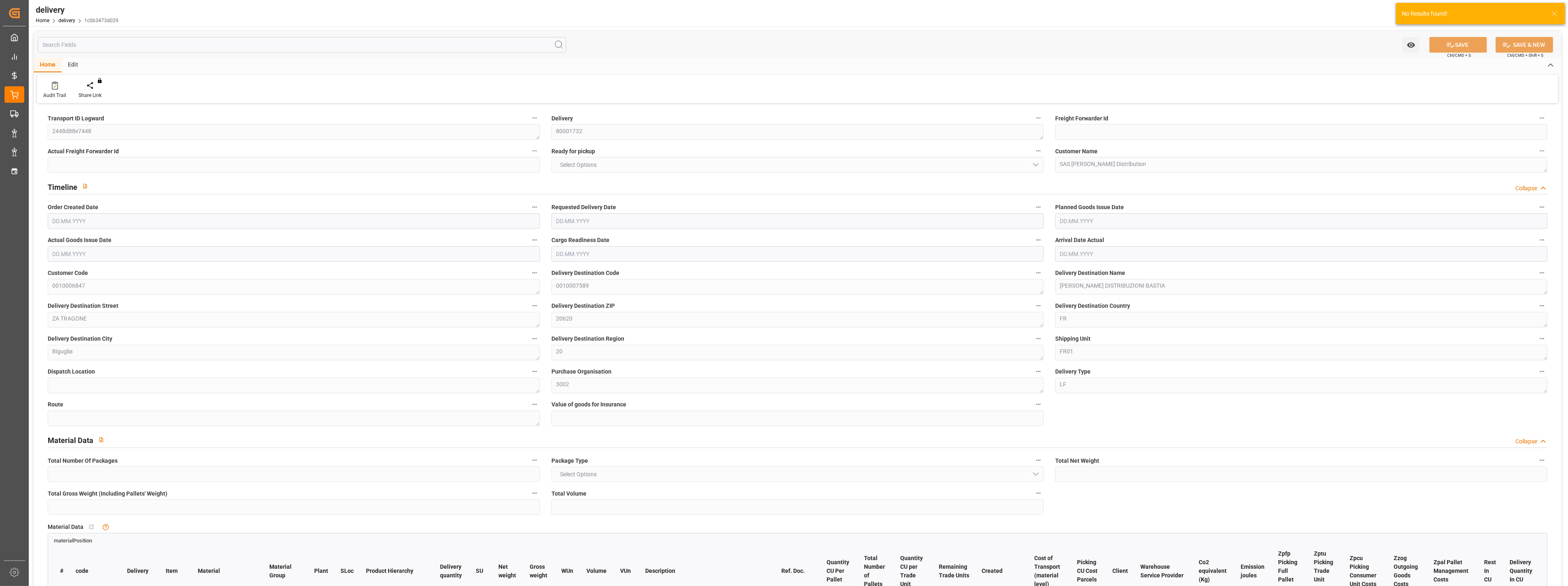
type input "0"
type input "-19.3606"
type input "548.46"
type input "529.0994"
type input "0"
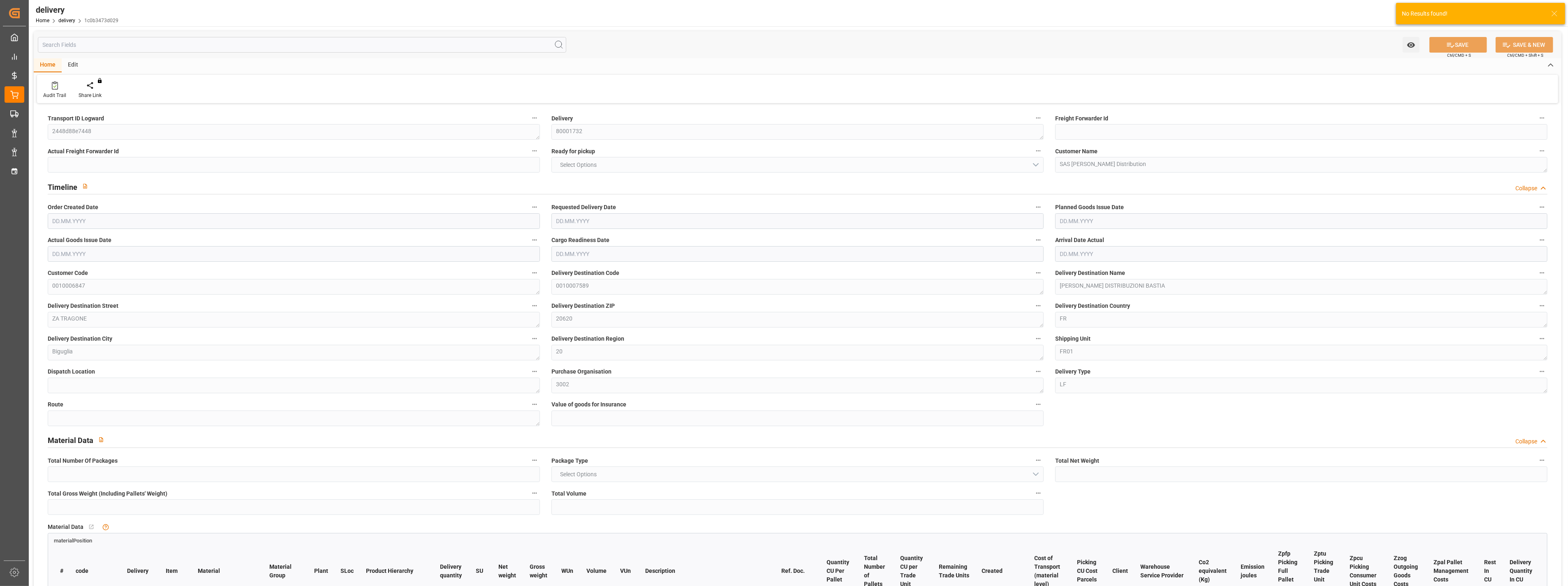
type input "0"
type input "1.5"
type input "0"
type input "1"
type input "0"
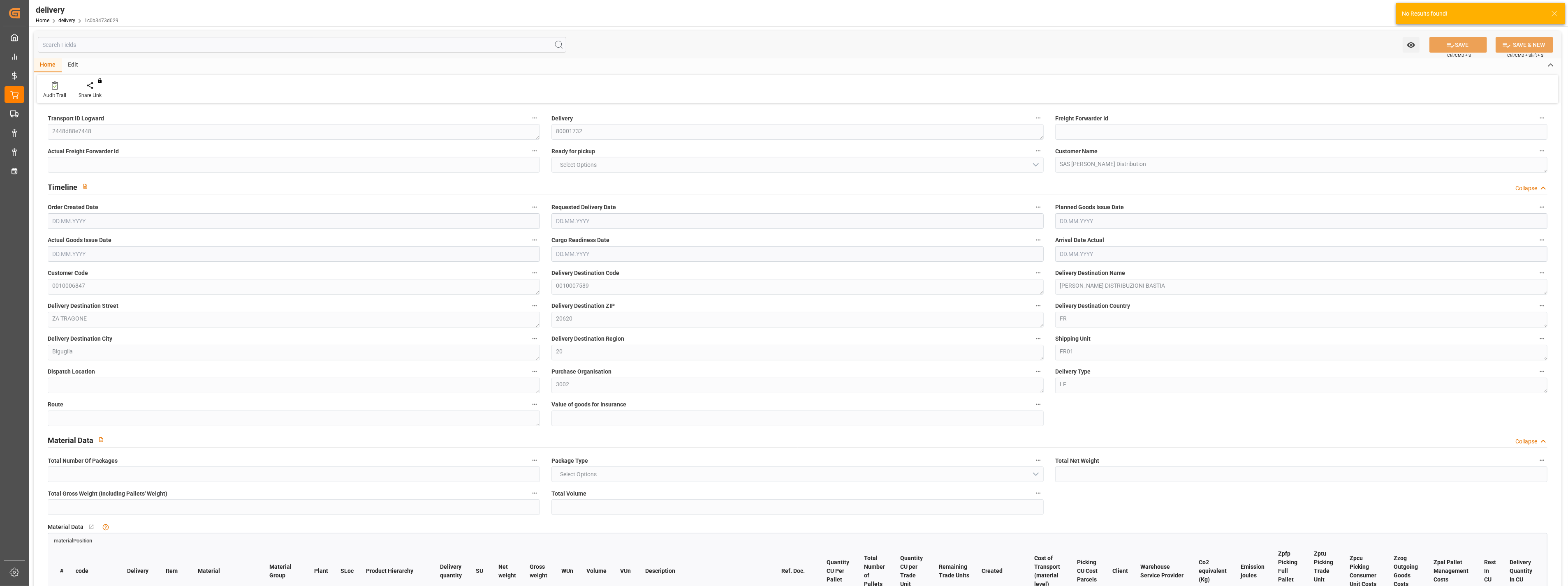
type input "664.256"
type input "101"
type input "0"
type input "01.08.2025"
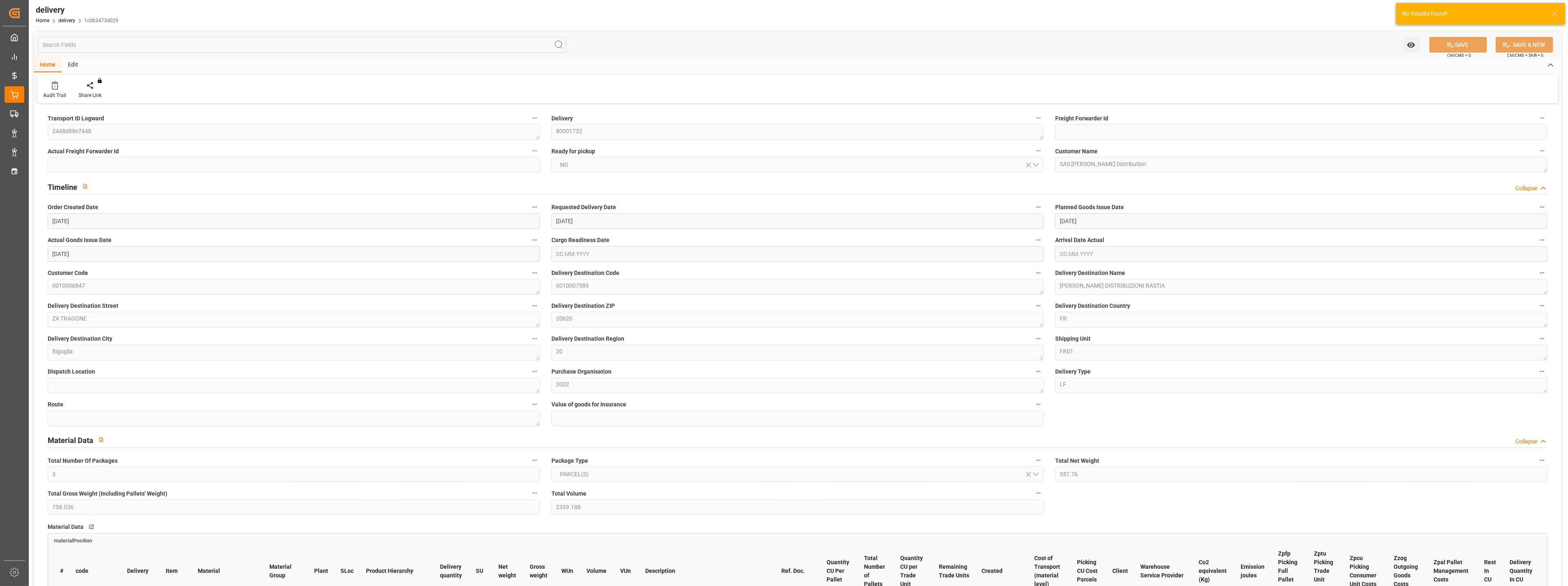
type input "01.08.2025"
type input "23.07.2025 07:59"
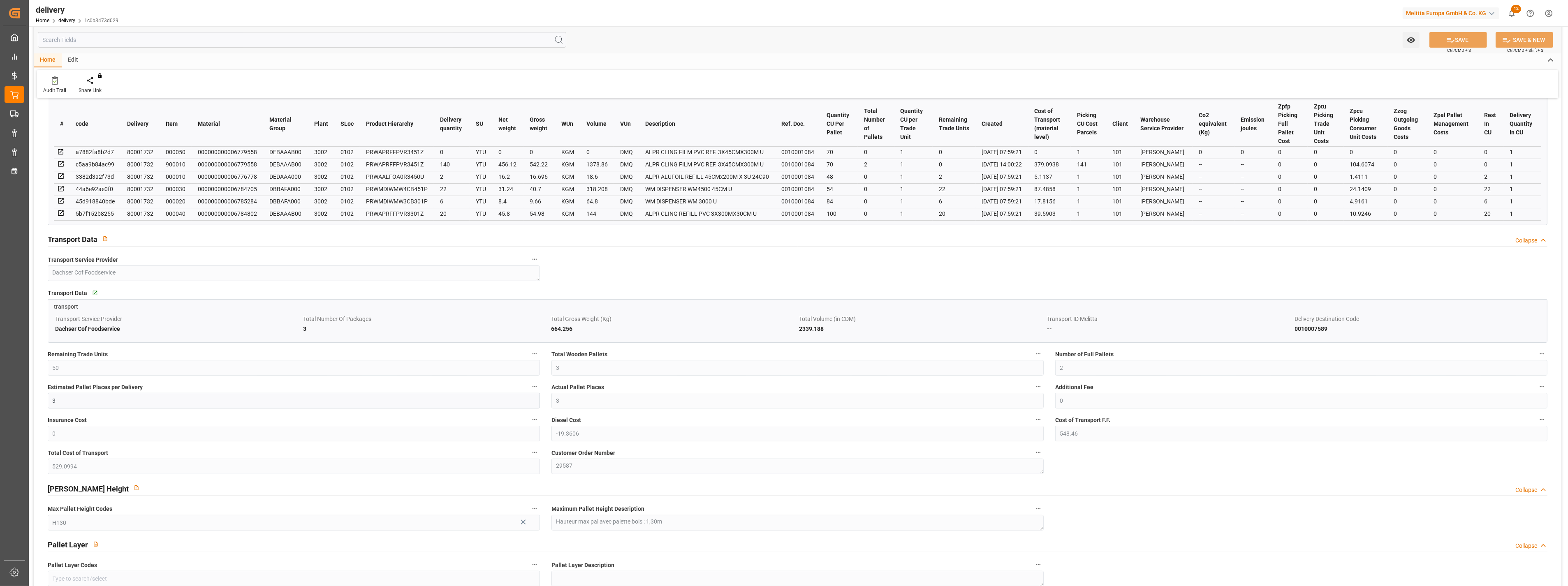
scroll to position [457, 0]
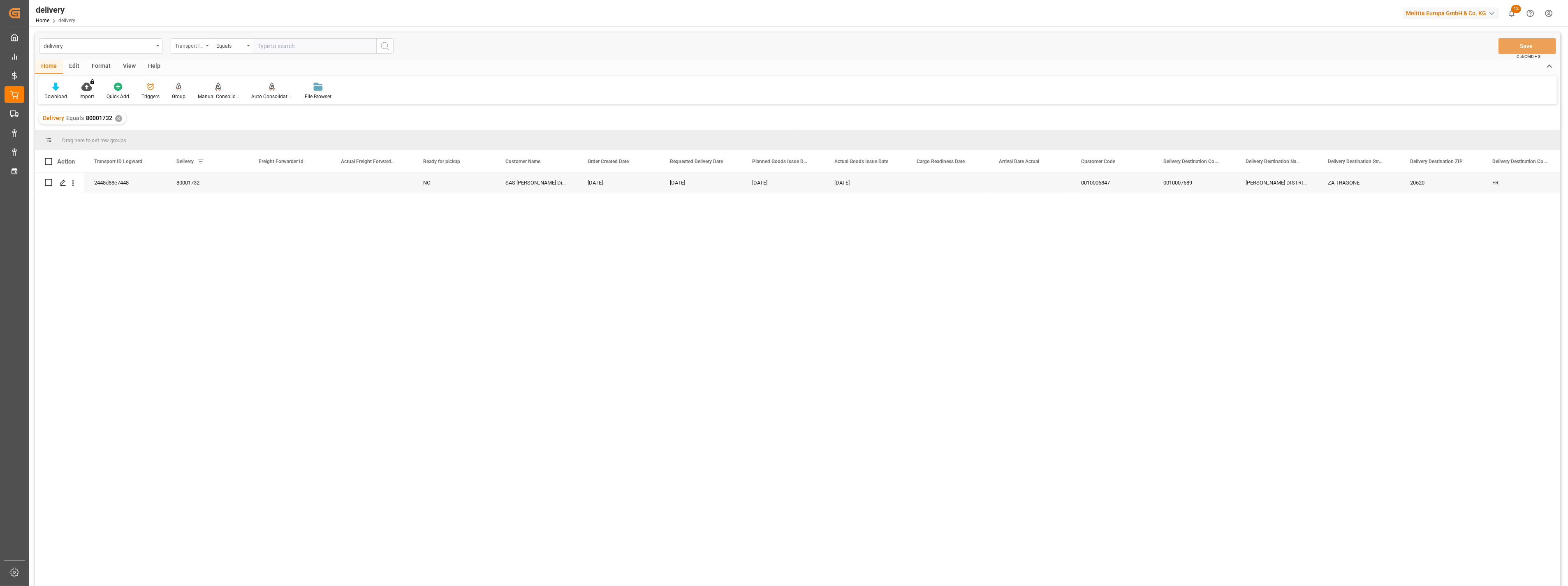
click at [192, 44] on div "Transport ID Logward" at bounding box center [189, 45] width 28 height 10
click at [194, 102] on div "Delivery" at bounding box center [232, 101] width 122 height 17
click at [295, 47] on input "text" at bounding box center [314, 46] width 124 height 16
paste input "80001776"
type input "80001776"
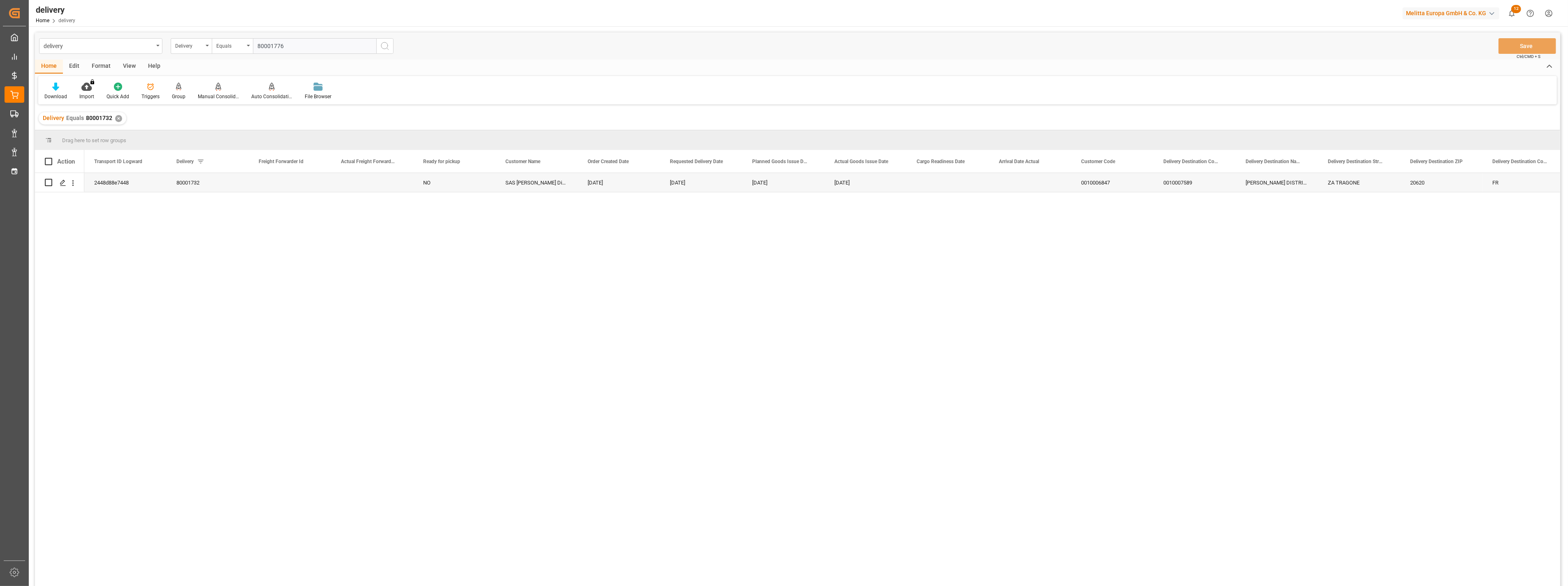
click at [388, 47] on icon "search button" at bounding box center [385, 46] width 10 height 10
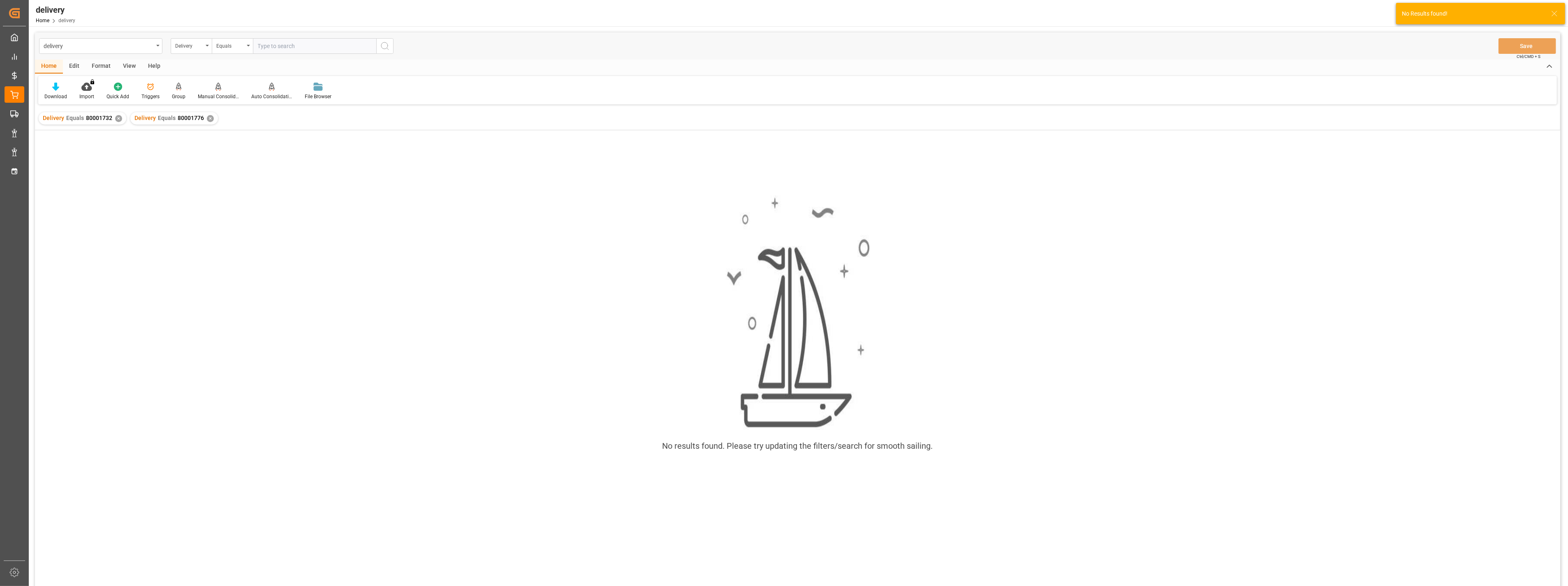
click at [116, 119] on div "✕" at bounding box center [118, 118] width 7 height 7
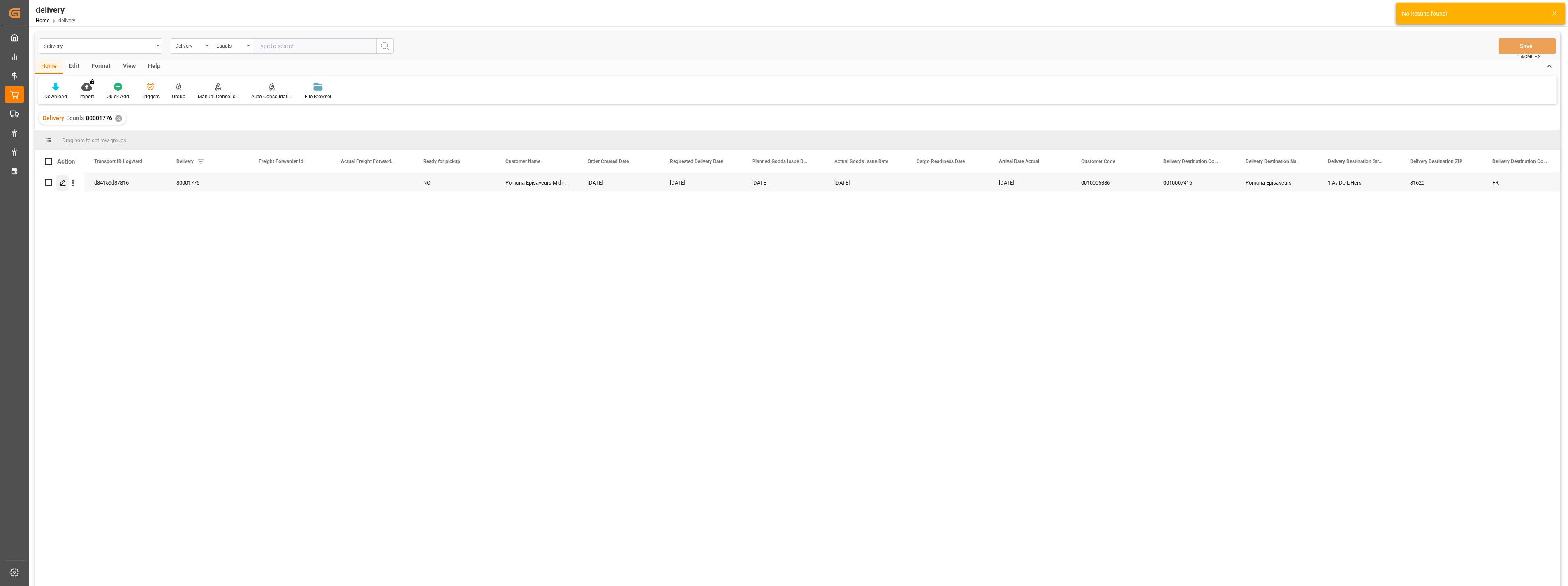
click at [61, 184] on icon "Press SPACE to select this row." at bounding box center [63, 183] width 7 height 7
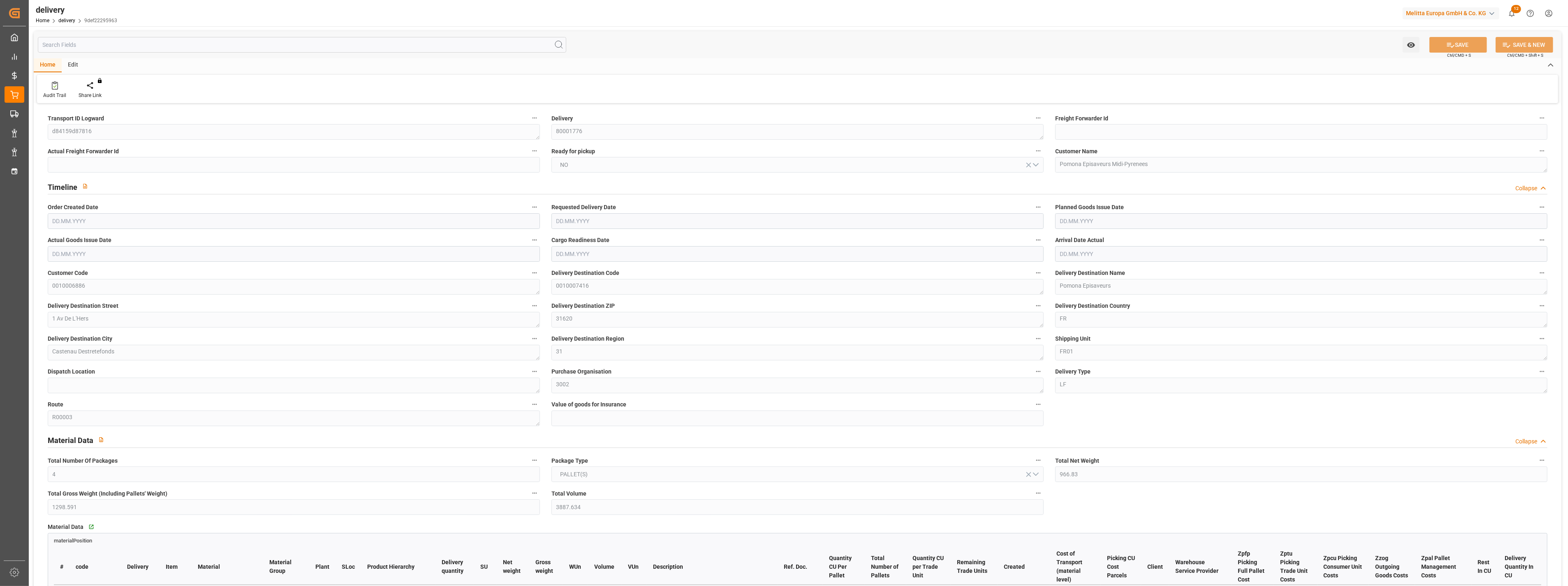
type input "4"
type input "966.83"
type input "1298.591"
type input "3887.634"
type input "25"
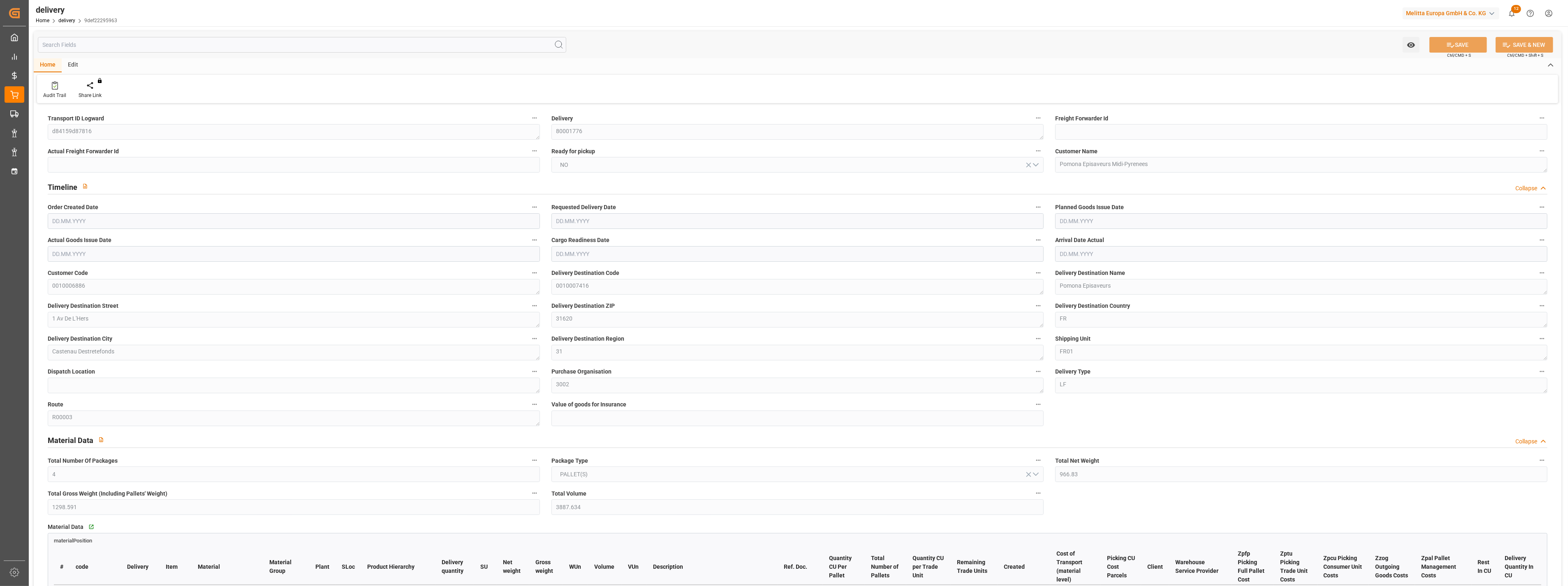
type input "6"
type input "4"
type input "5"
type input "4"
type input "0"
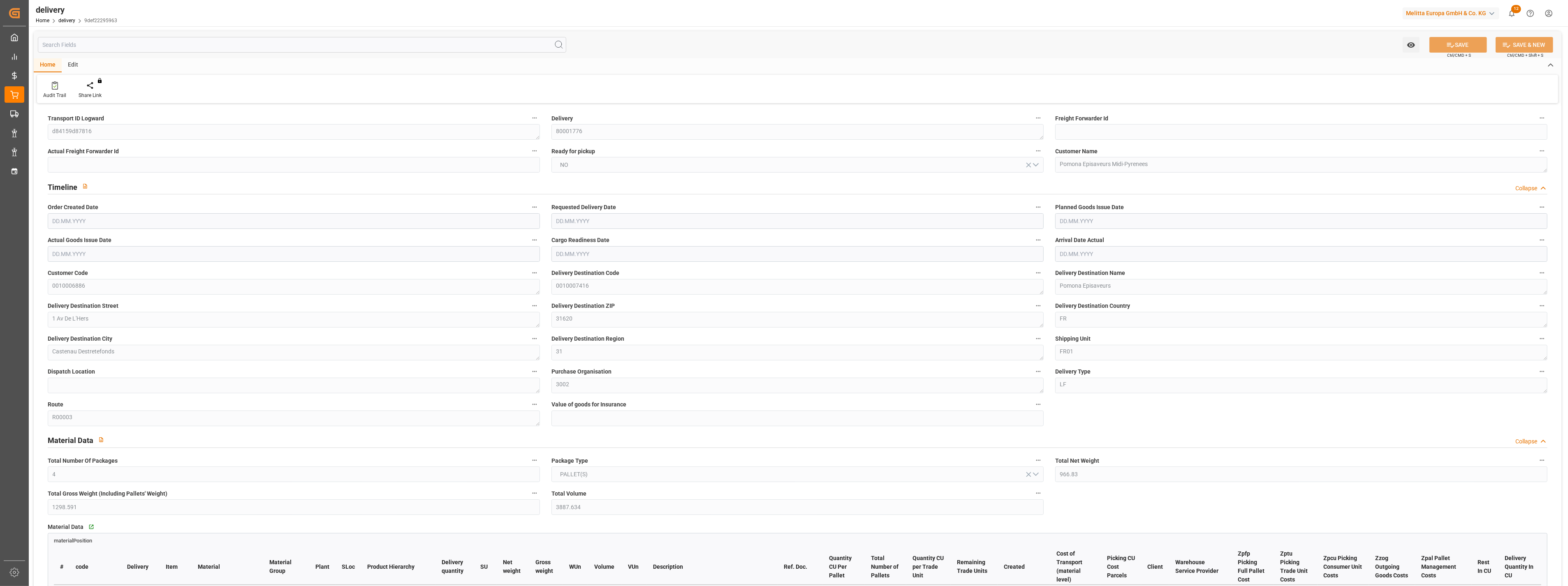
type input "0"
type input "-15.2041"
type input "430.71"
type input "415.5059"
type input "9.8"
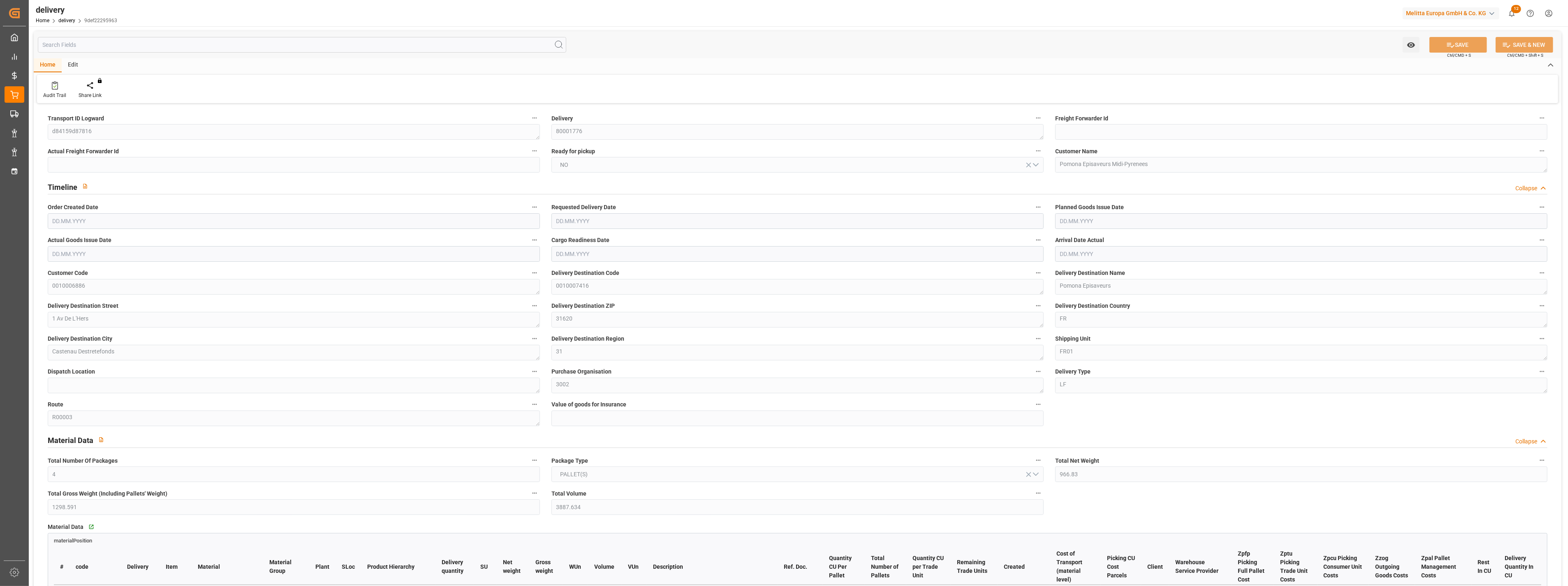
type input "9"
type input "1.5"
type input "1.3"
type input "0"
type input "9"
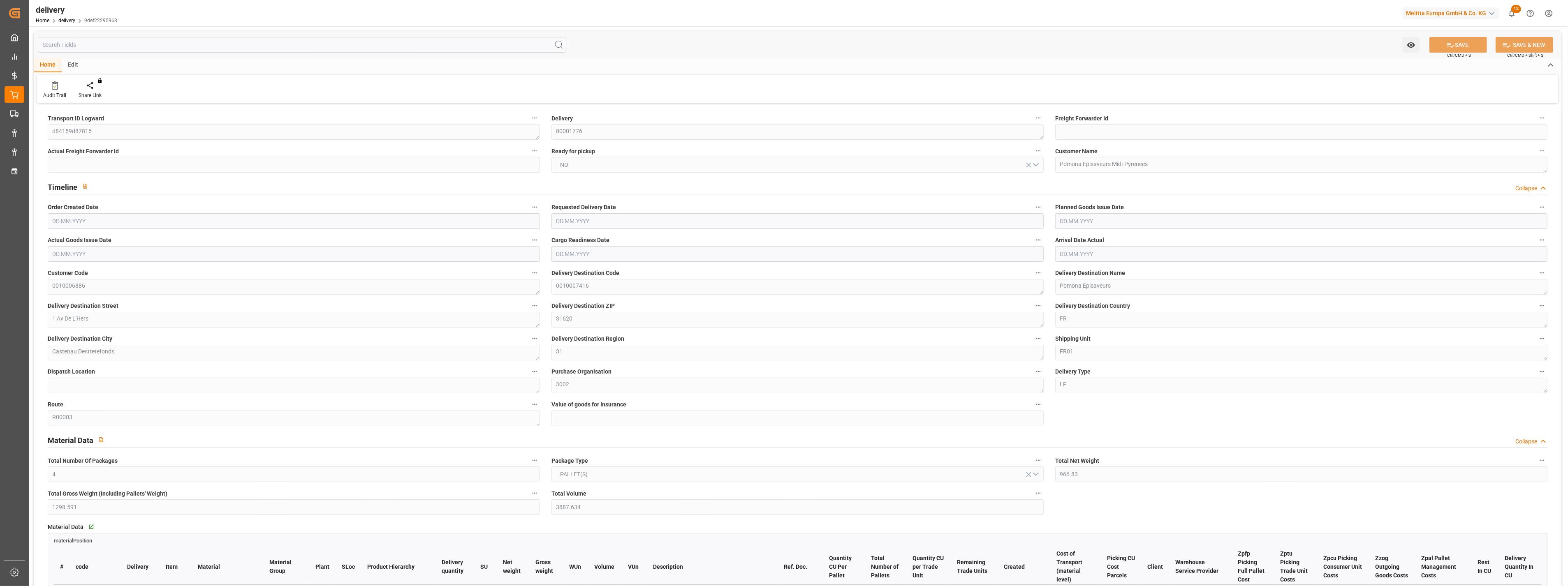
type input "1150.821"
type input "101"
type input "0"
type input "01.08.2025"
type input "06.08.2025"
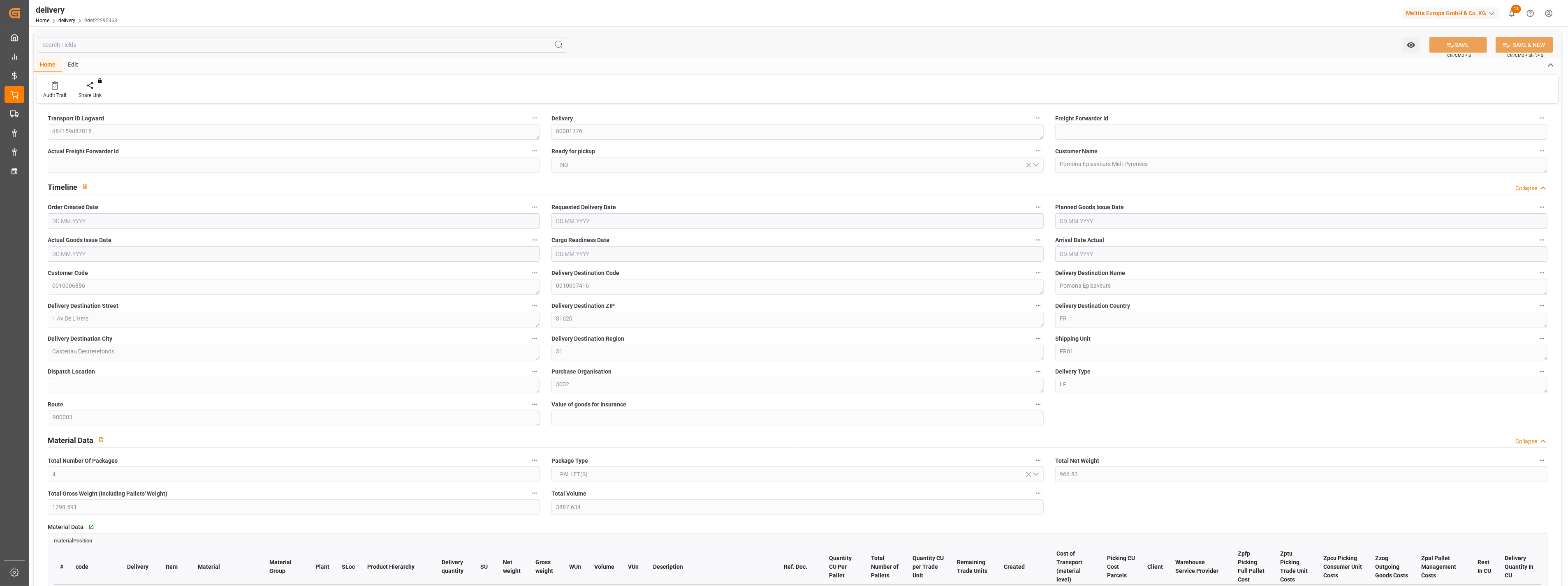
type input "01.08.2025"
type input "06.08.2025"
type input "25.07.2025 01:00"
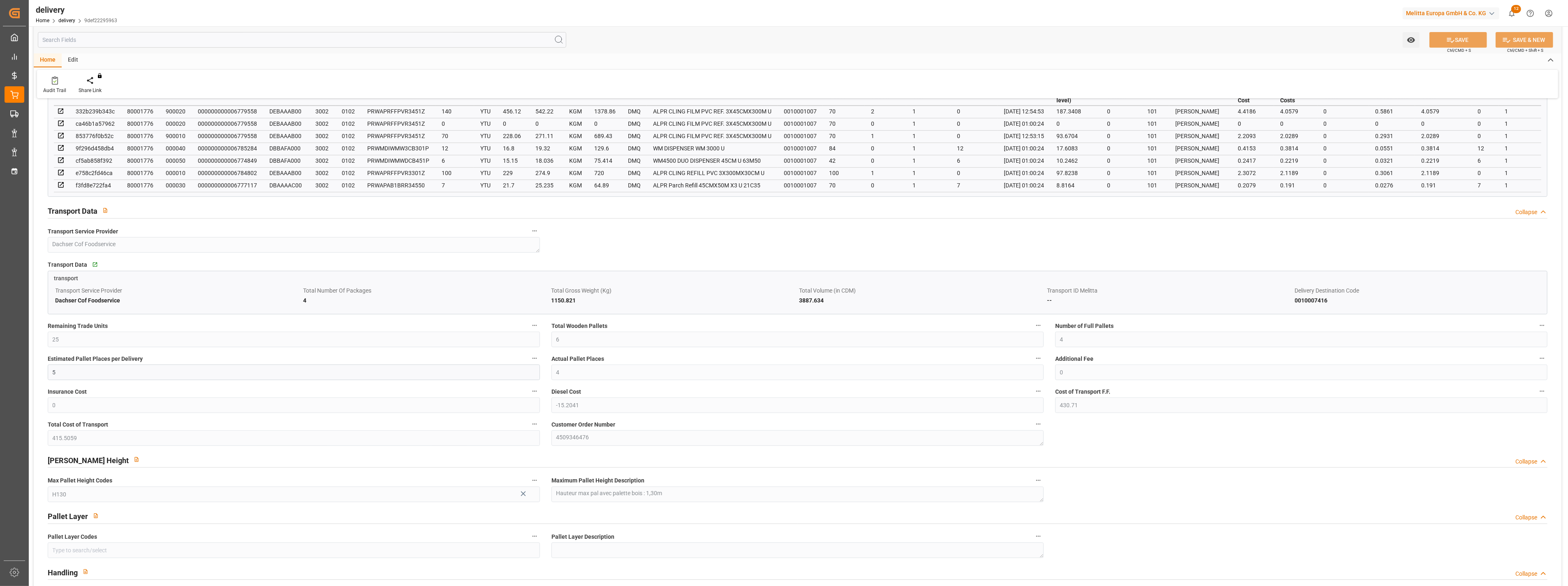
scroll to position [365, 0]
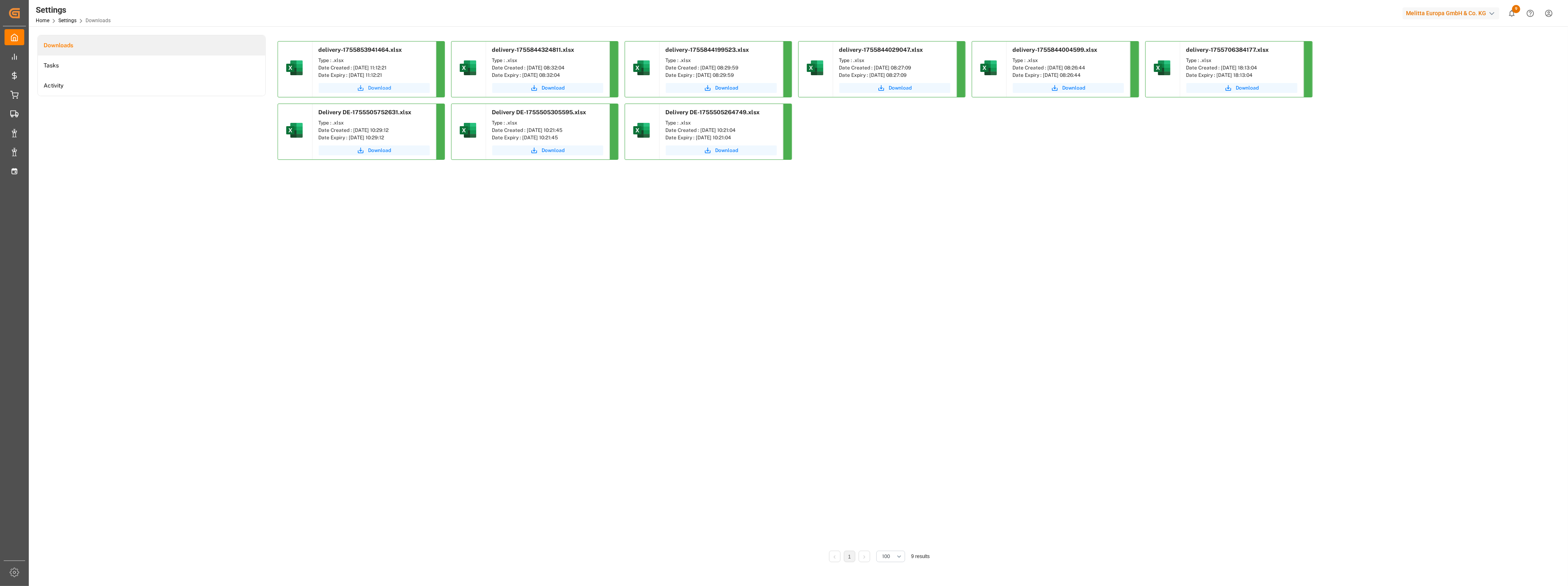
click at [389, 89] on span "Download" at bounding box center [380, 88] width 23 height 7
click at [385, 87] on span "Download" at bounding box center [380, 88] width 23 height 7
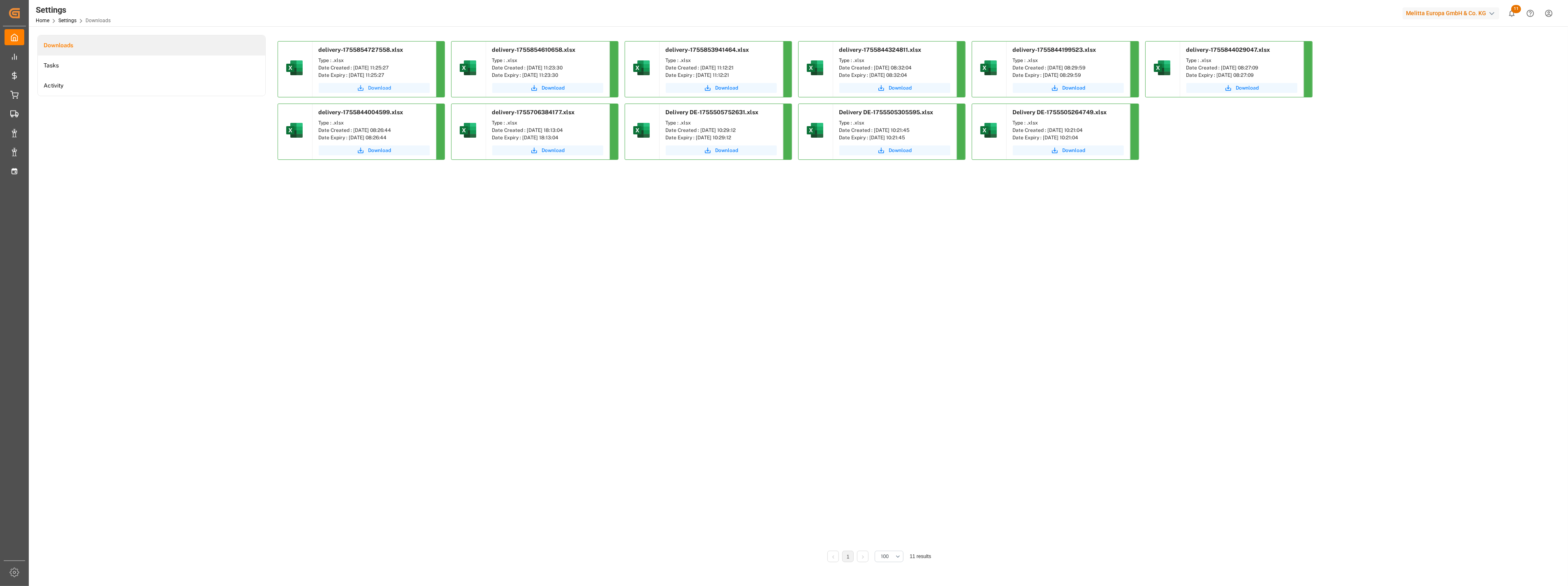
click at [386, 88] on span "Download" at bounding box center [380, 88] width 23 height 7
click at [366, 85] on button "Download" at bounding box center [374, 88] width 111 height 10
